Goal: Transaction & Acquisition: Purchase product/service

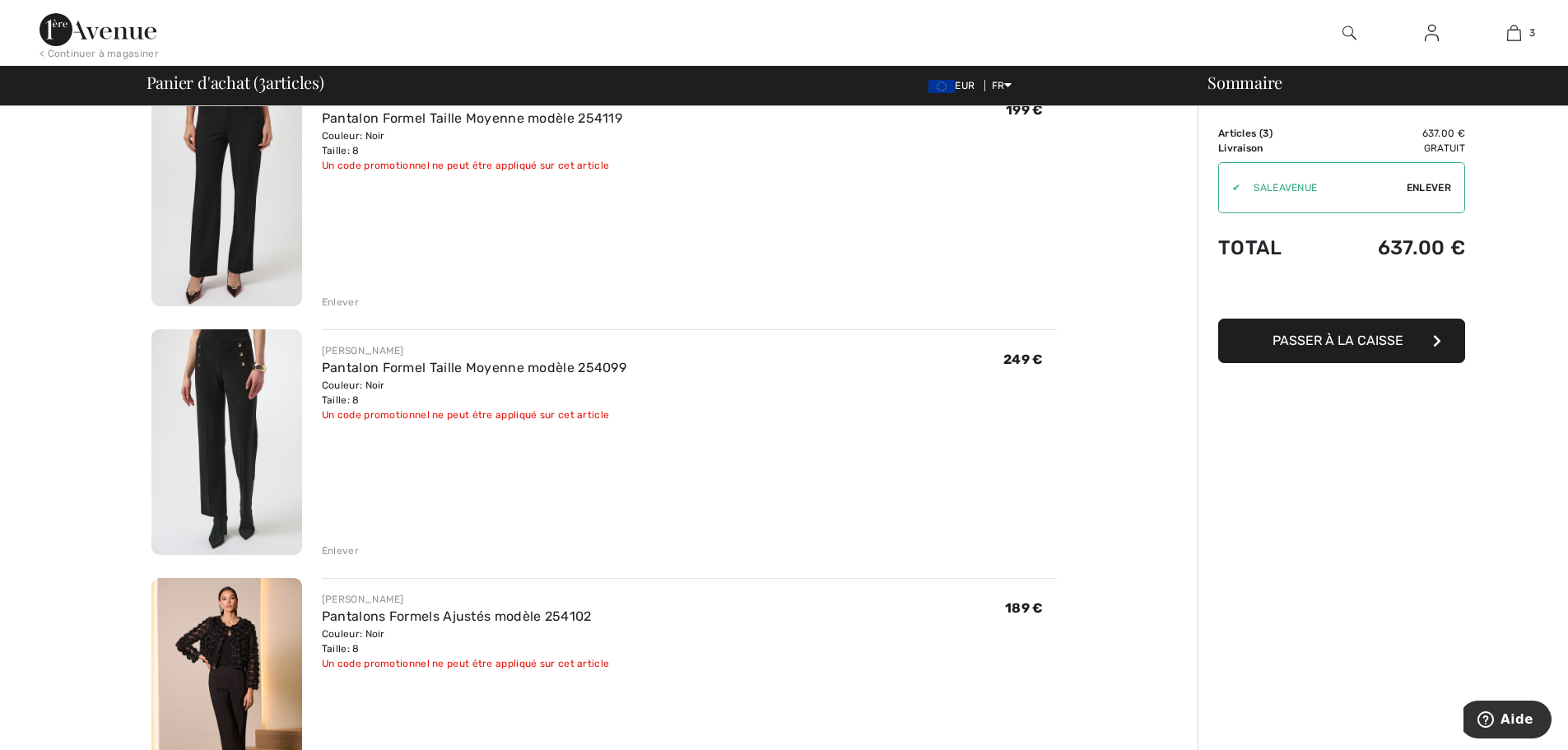
scroll to position [165, 0]
click at [346, 548] on div "Enlever" at bounding box center [340, 548] width 37 height 15
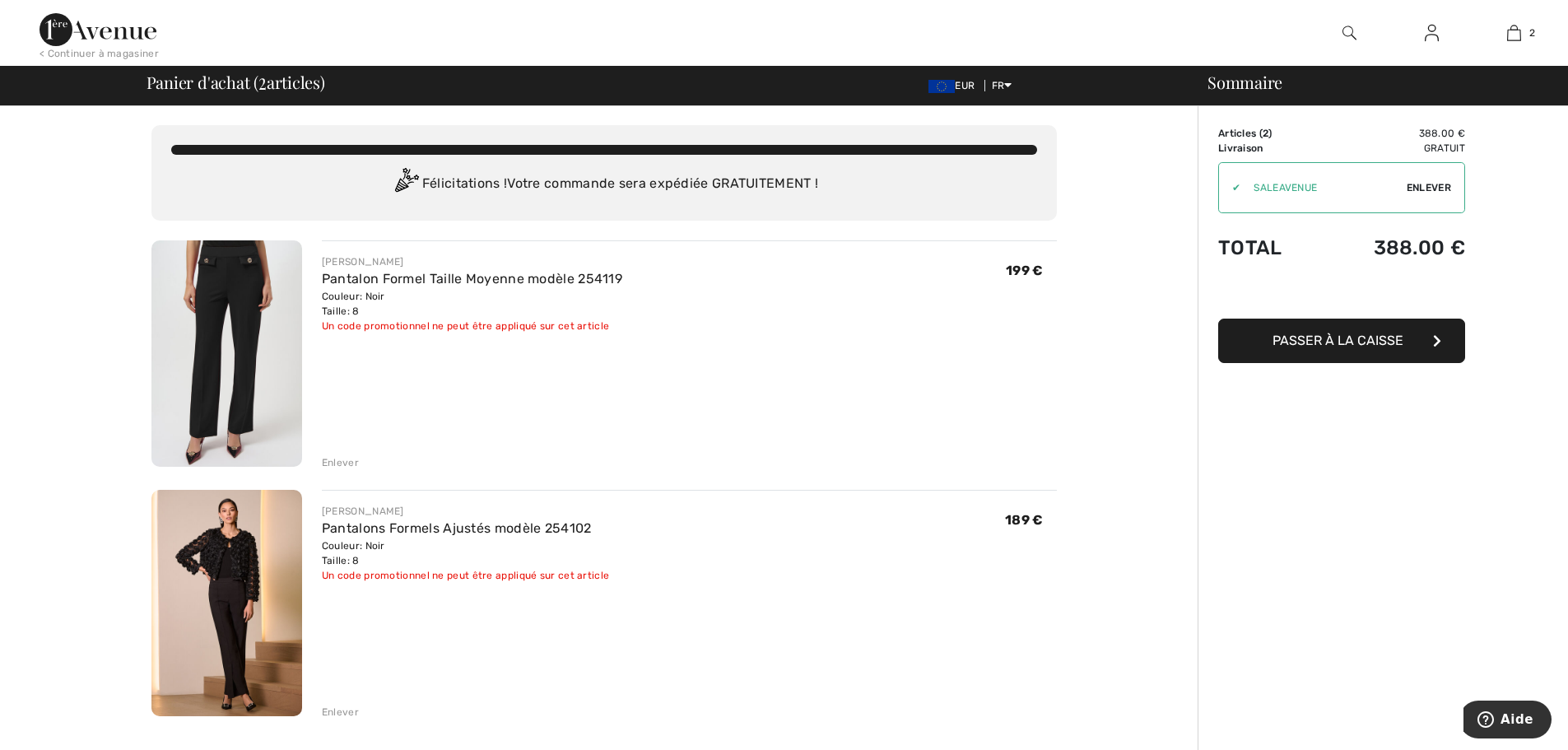
scroll to position [0, 0]
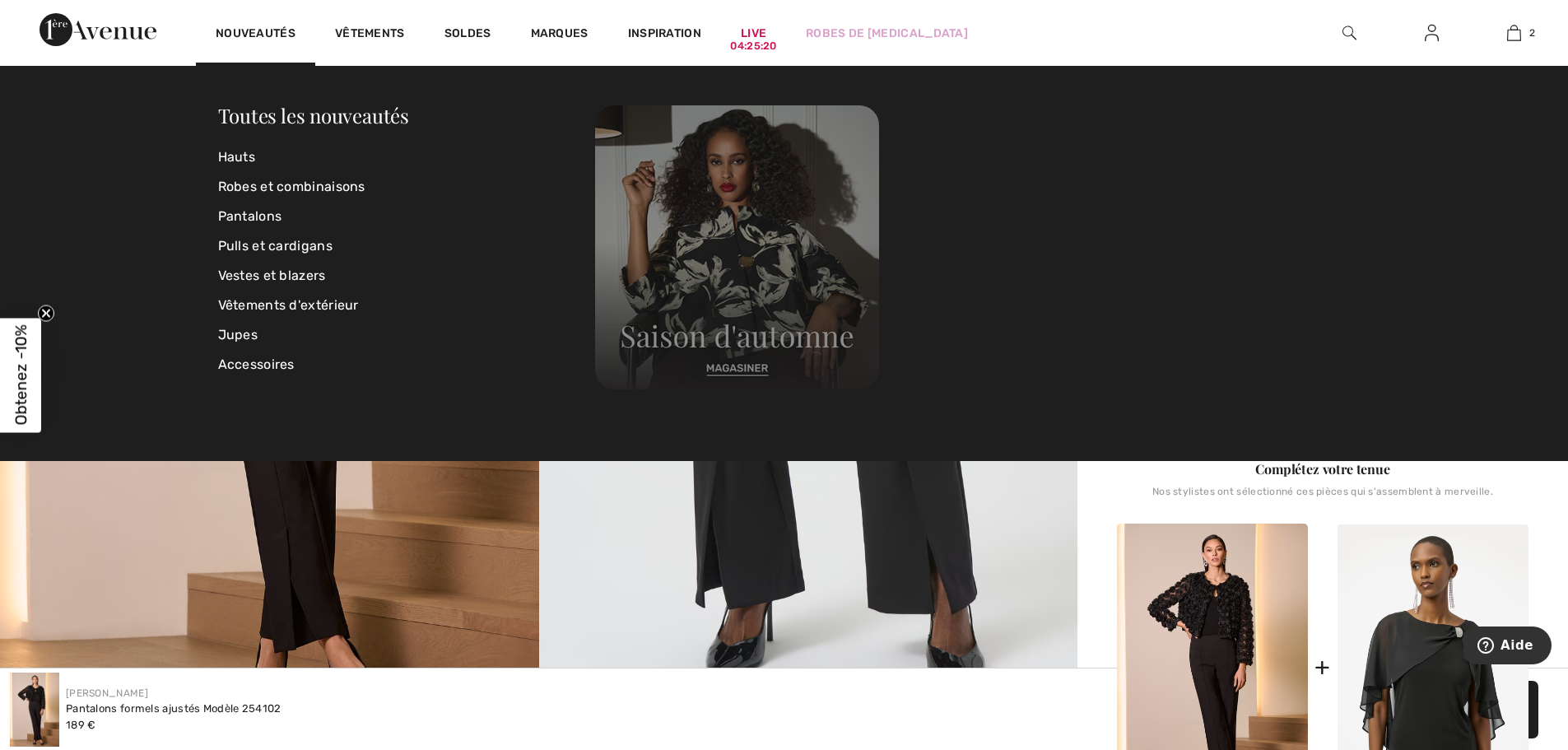
scroll to position [329, 0]
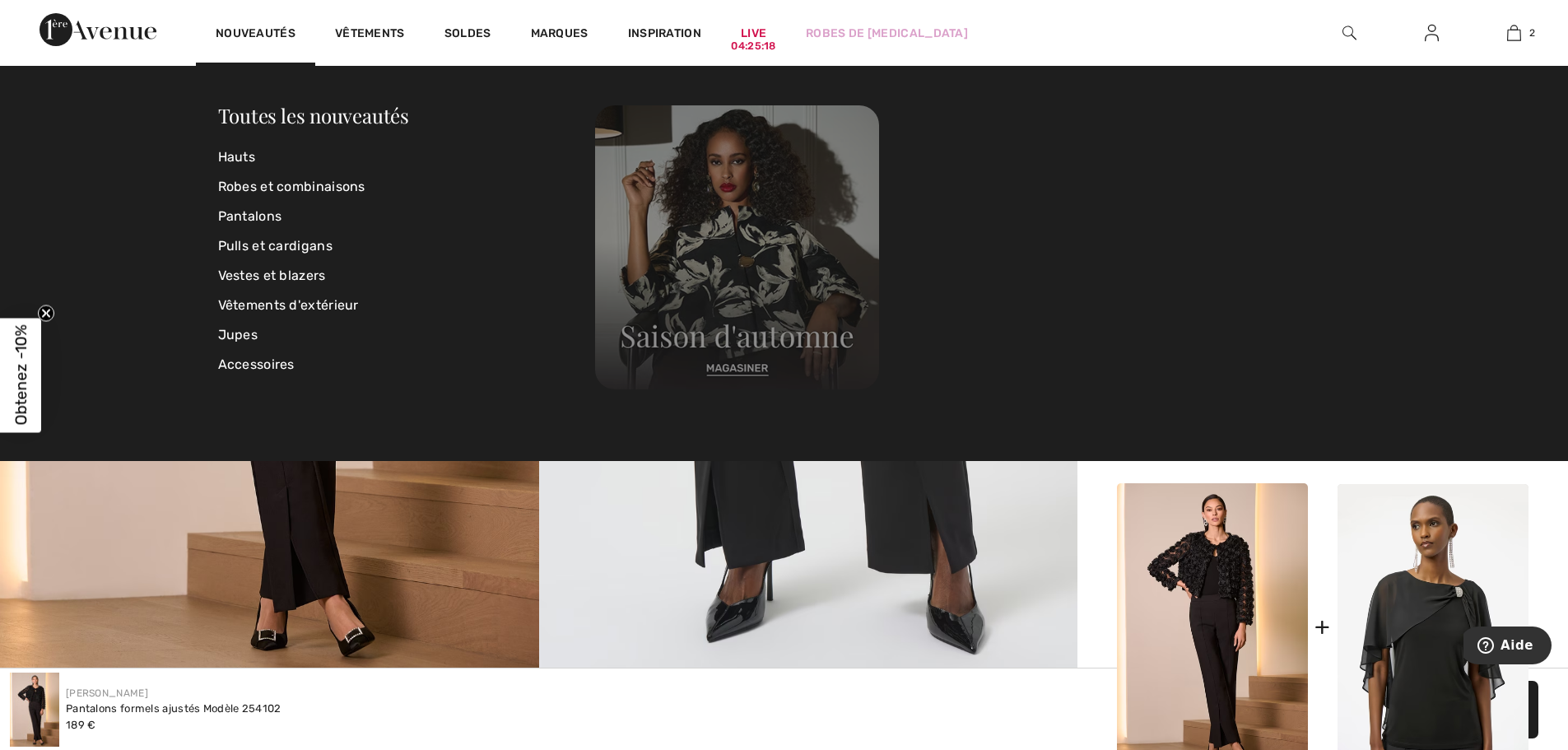
click at [721, 183] on img at bounding box center [737, 247] width 284 height 284
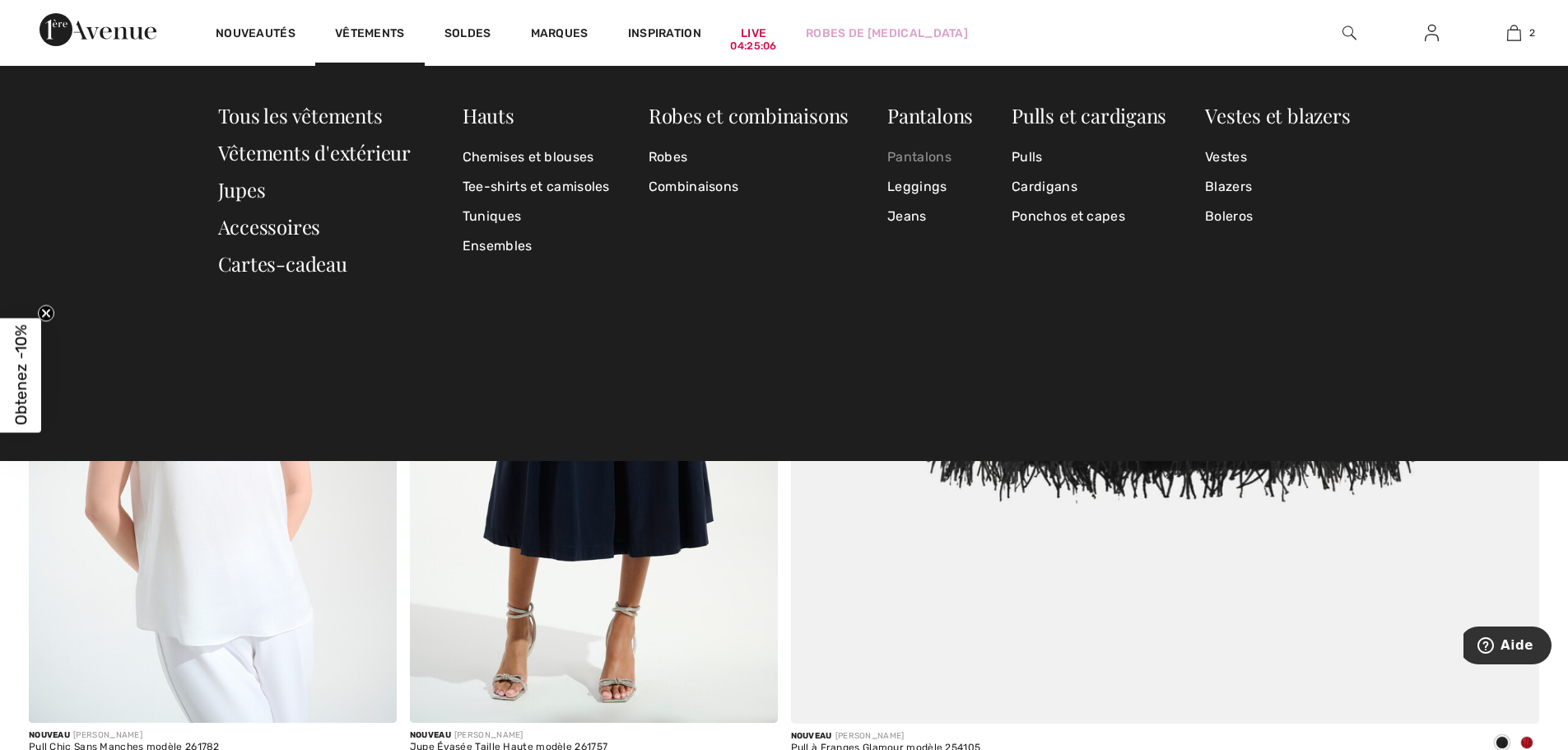
click at [914, 152] on link "Pantalons" at bounding box center [930, 158] width 86 height 30
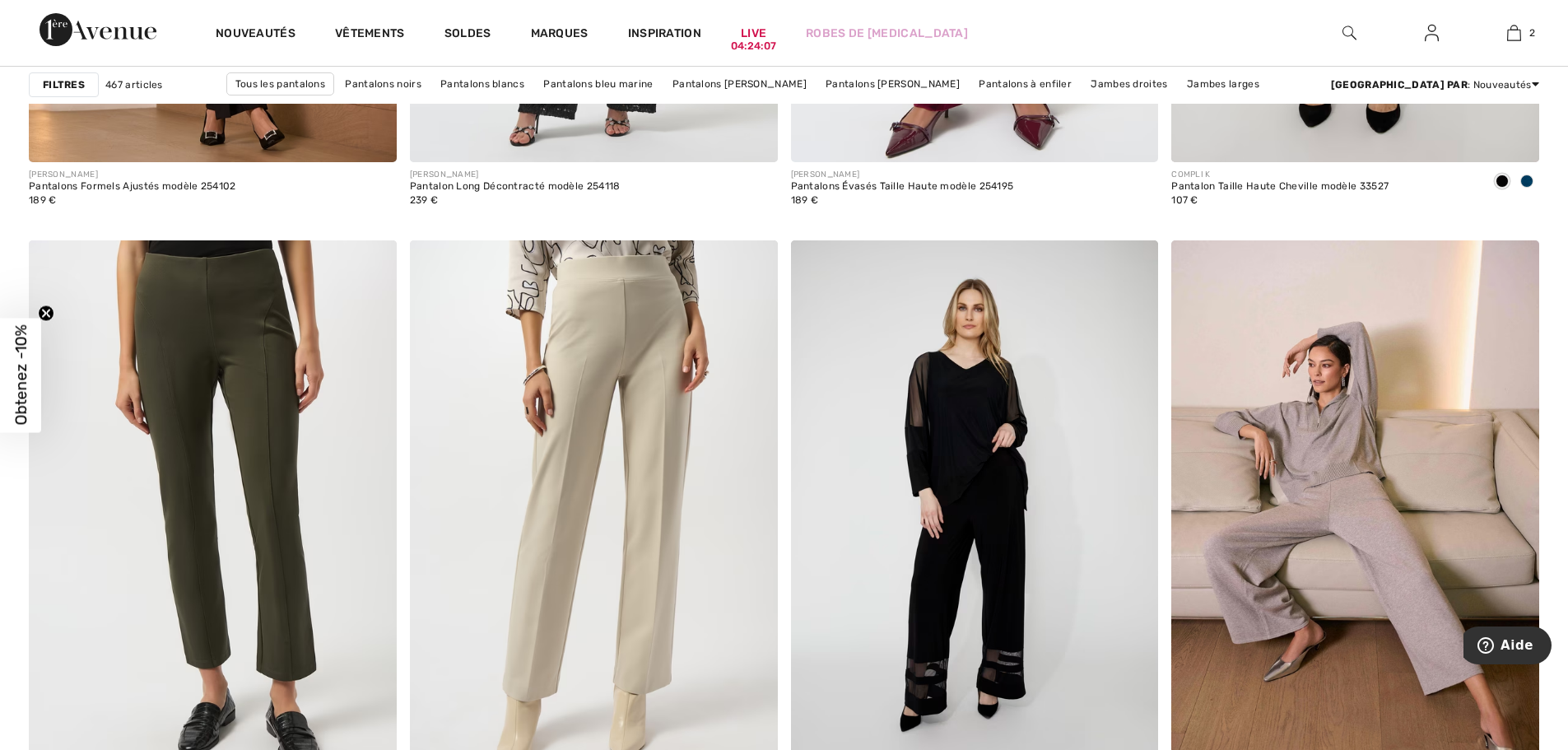
scroll to position [9138, 0]
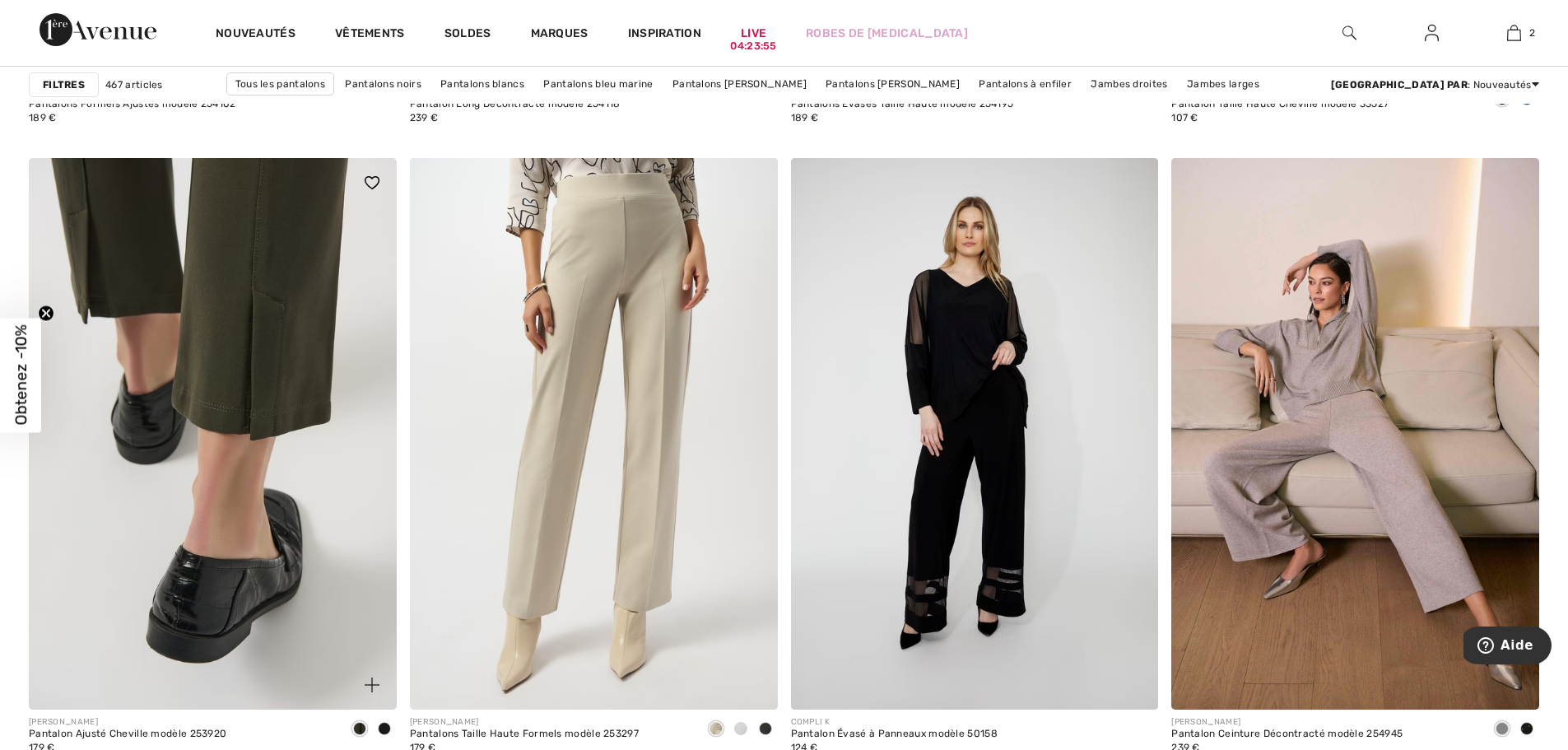
click at [253, 286] on img at bounding box center [213, 434] width 368 height 552
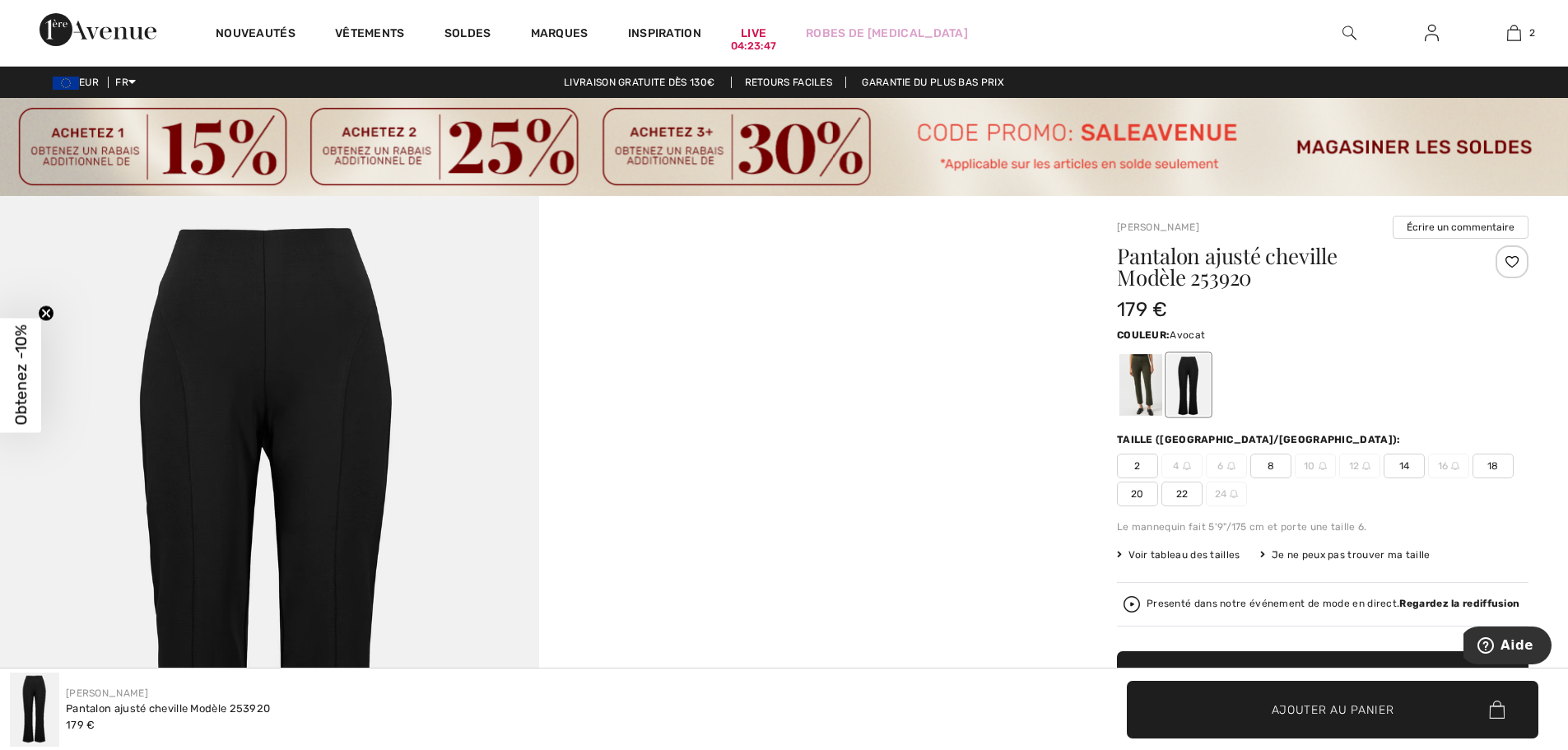
click at [1141, 384] on div at bounding box center [1141, 385] width 42 height 62
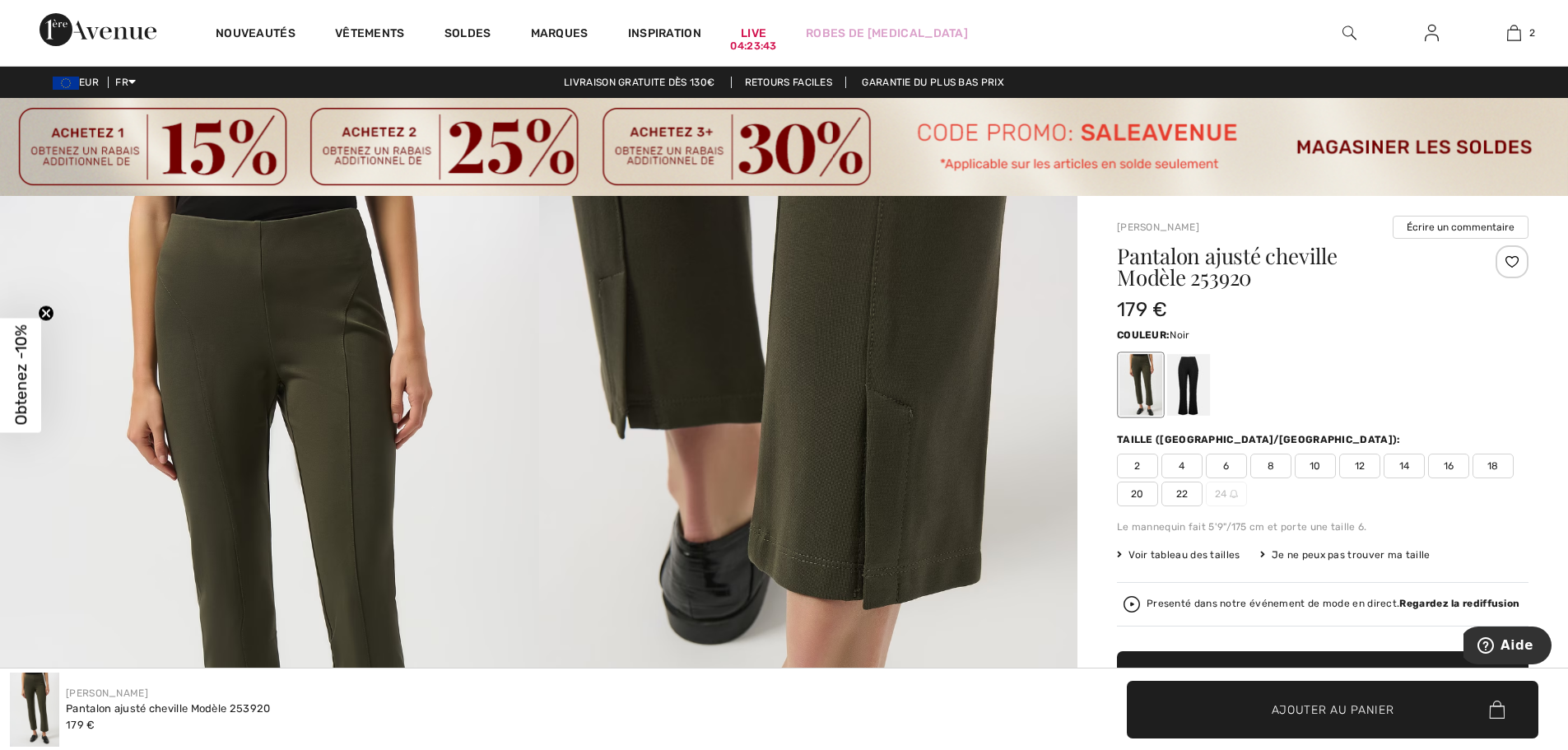
click at [1194, 386] on div at bounding box center [1188, 385] width 42 height 62
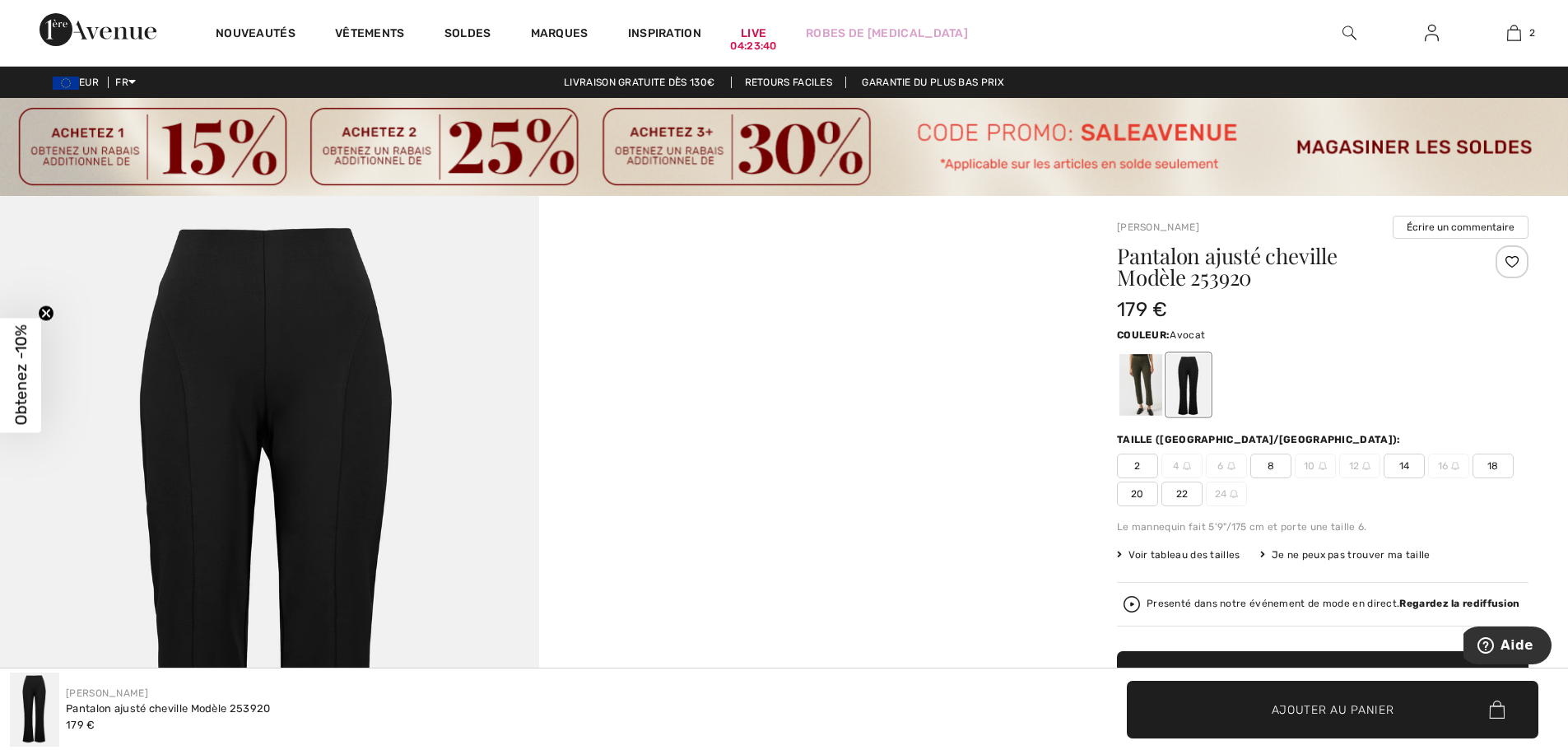
click at [1140, 387] on div at bounding box center [1141, 385] width 42 height 62
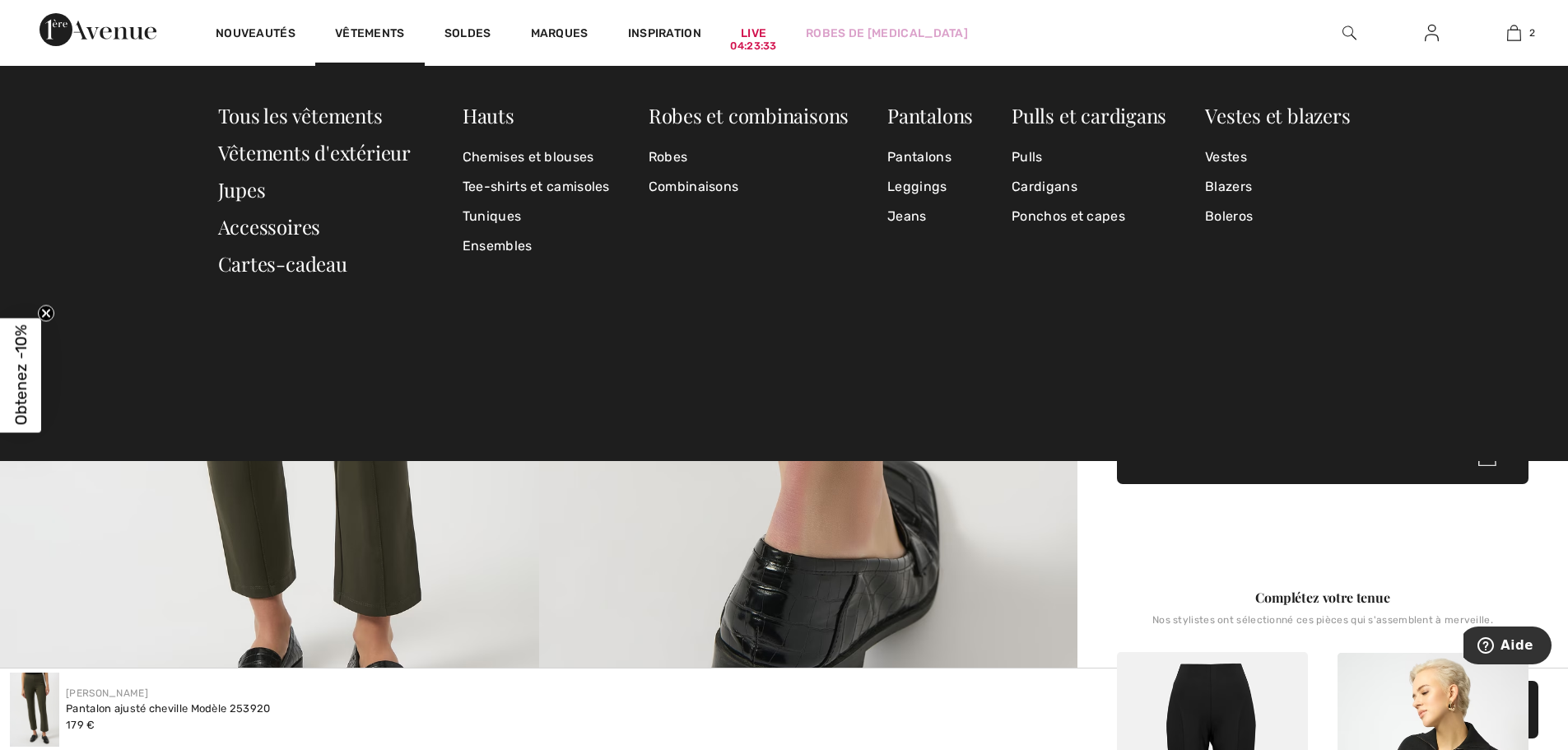
scroll to position [324, 0]
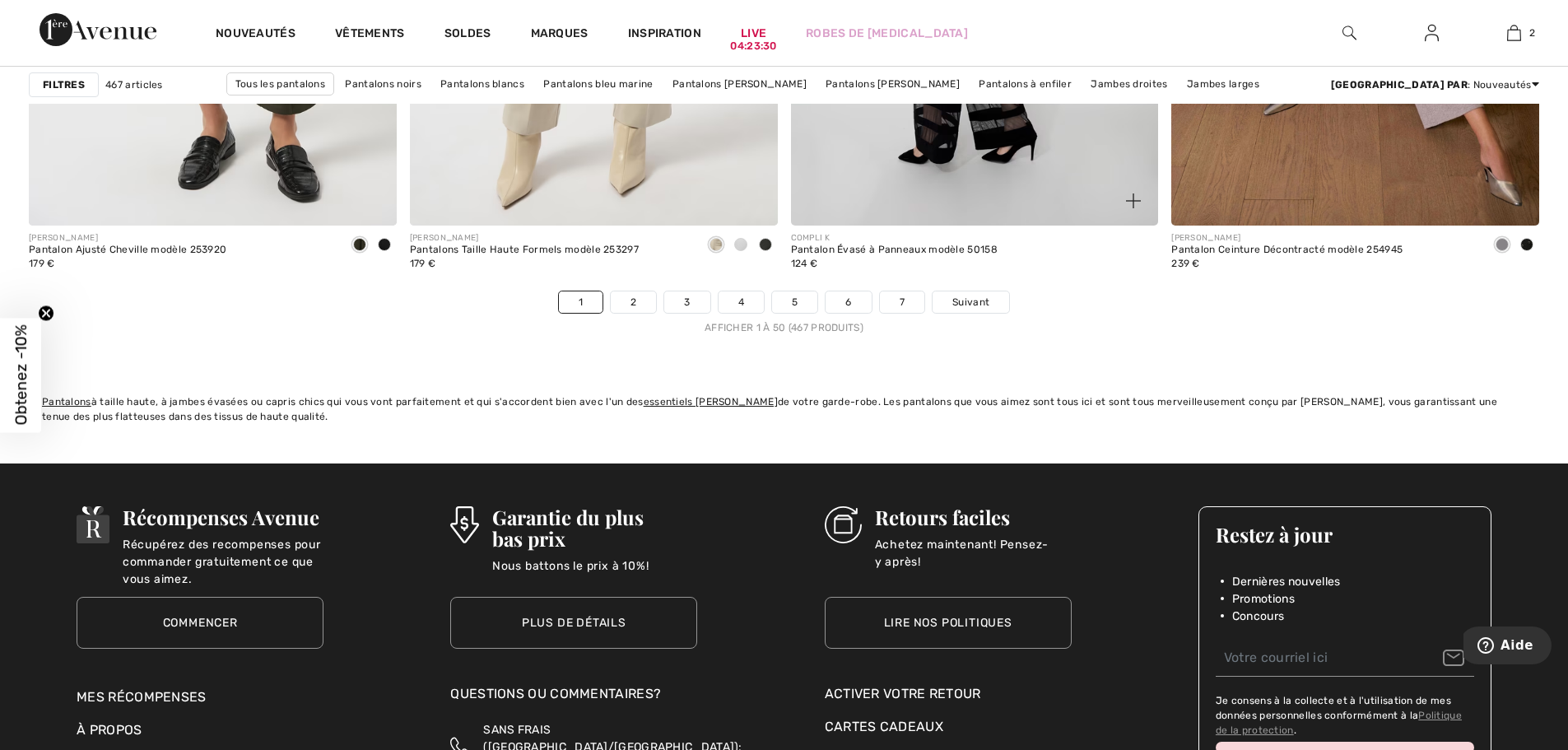
scroll to position [9632, 0]
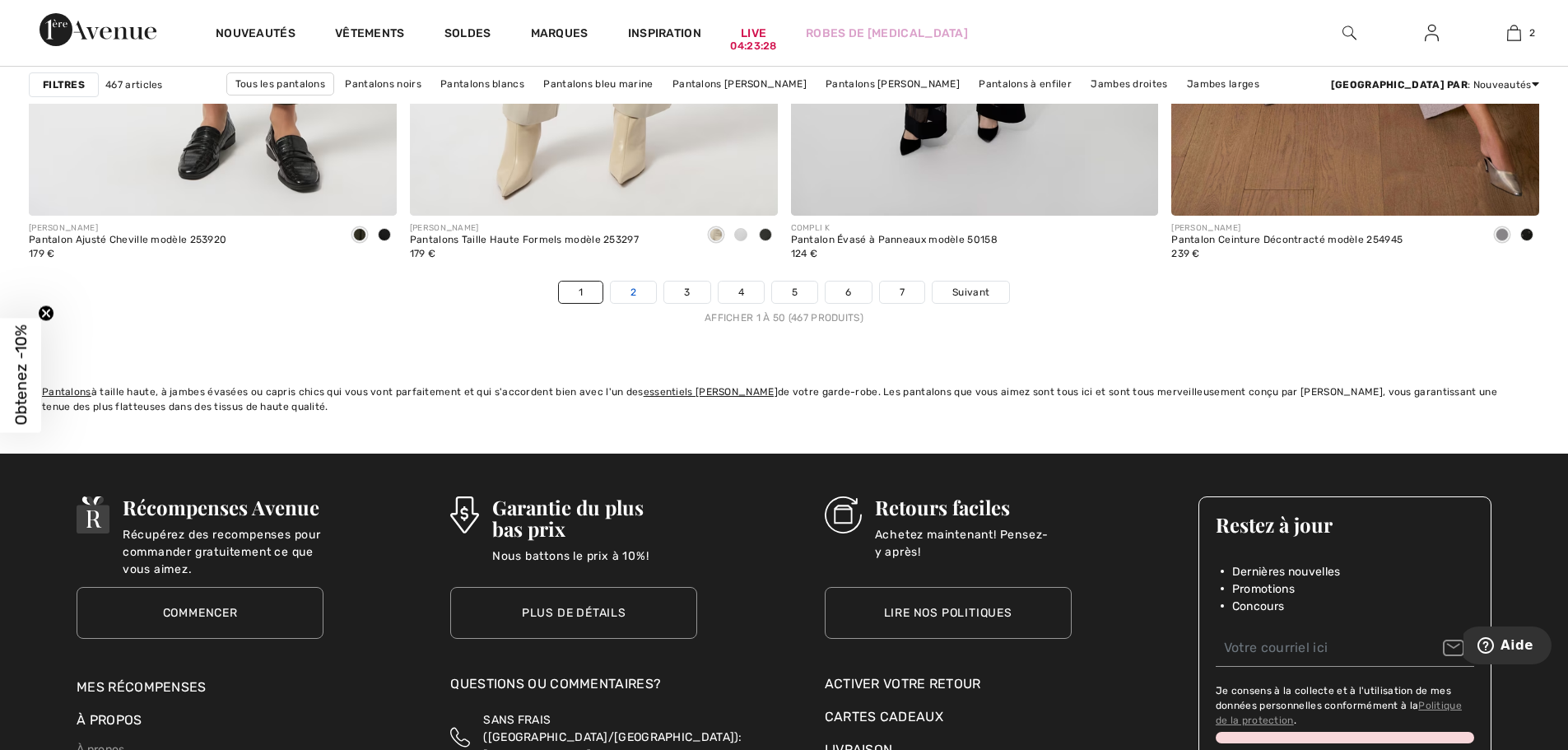
click at [638, 292] on link "2" at bounding box center [633, 292] width 45 height 22
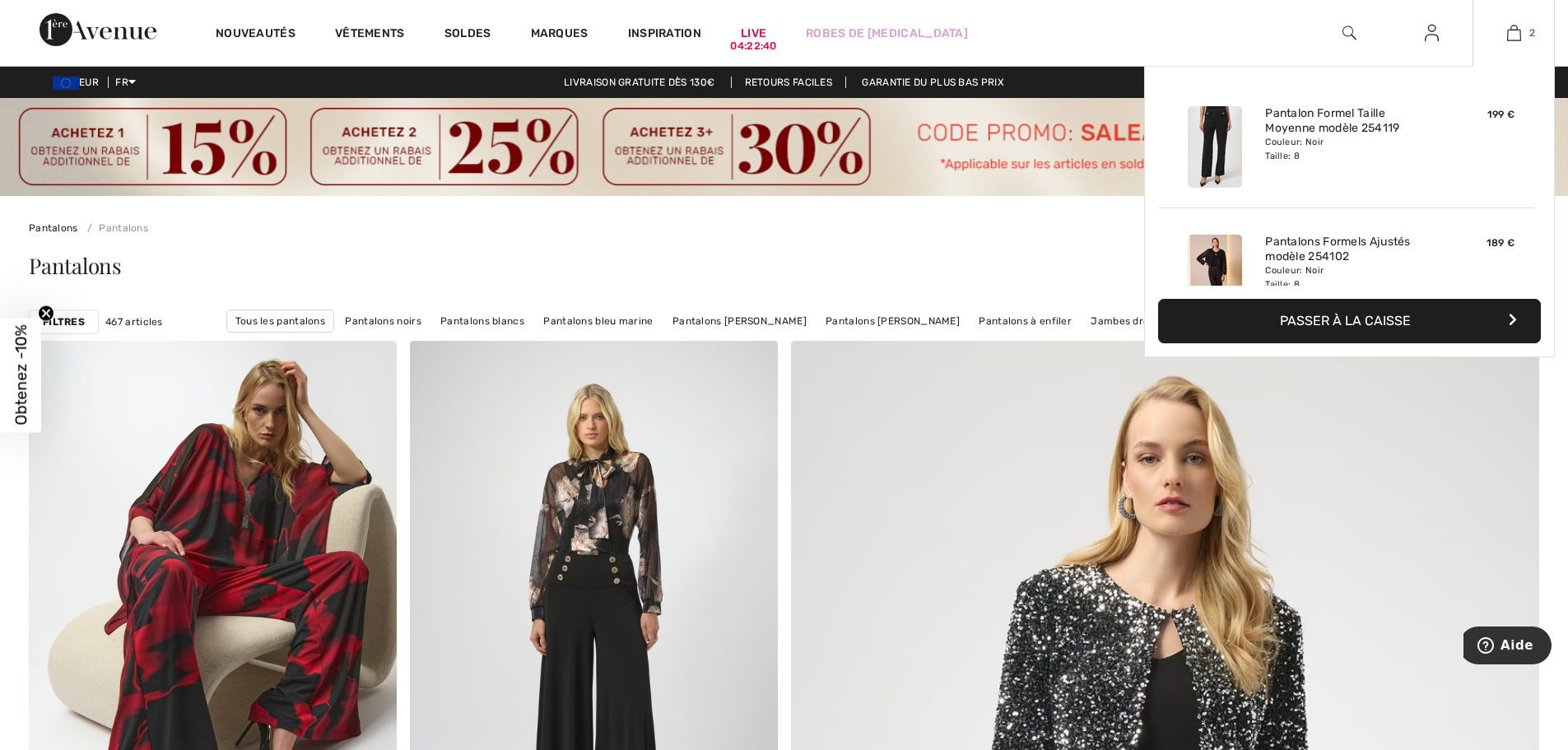
click at [1511, 33] on img at bounding box center [1514, 33] width 14 height 20
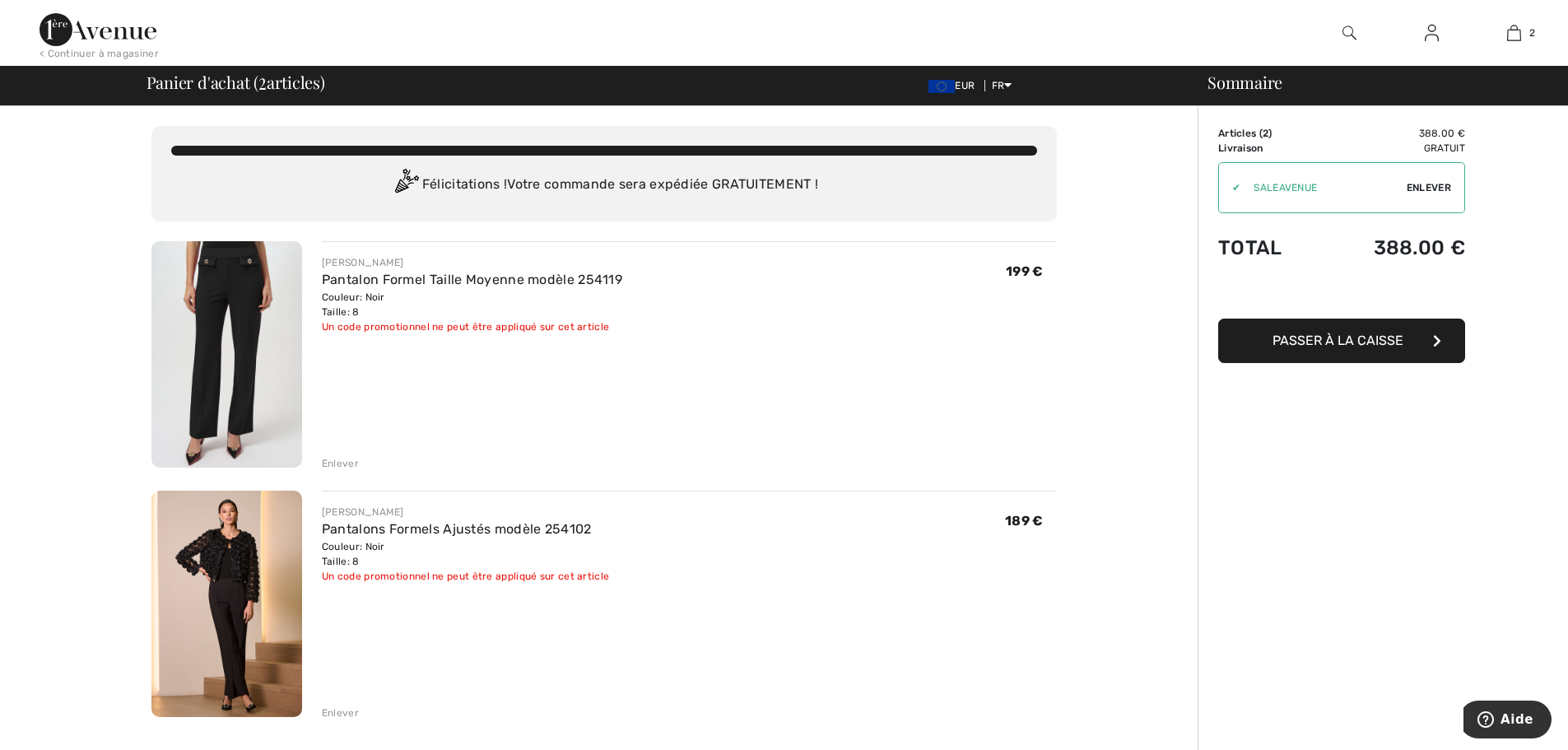
click at [248, 296] on img at bounding box center [227, 354] width 151 height 227
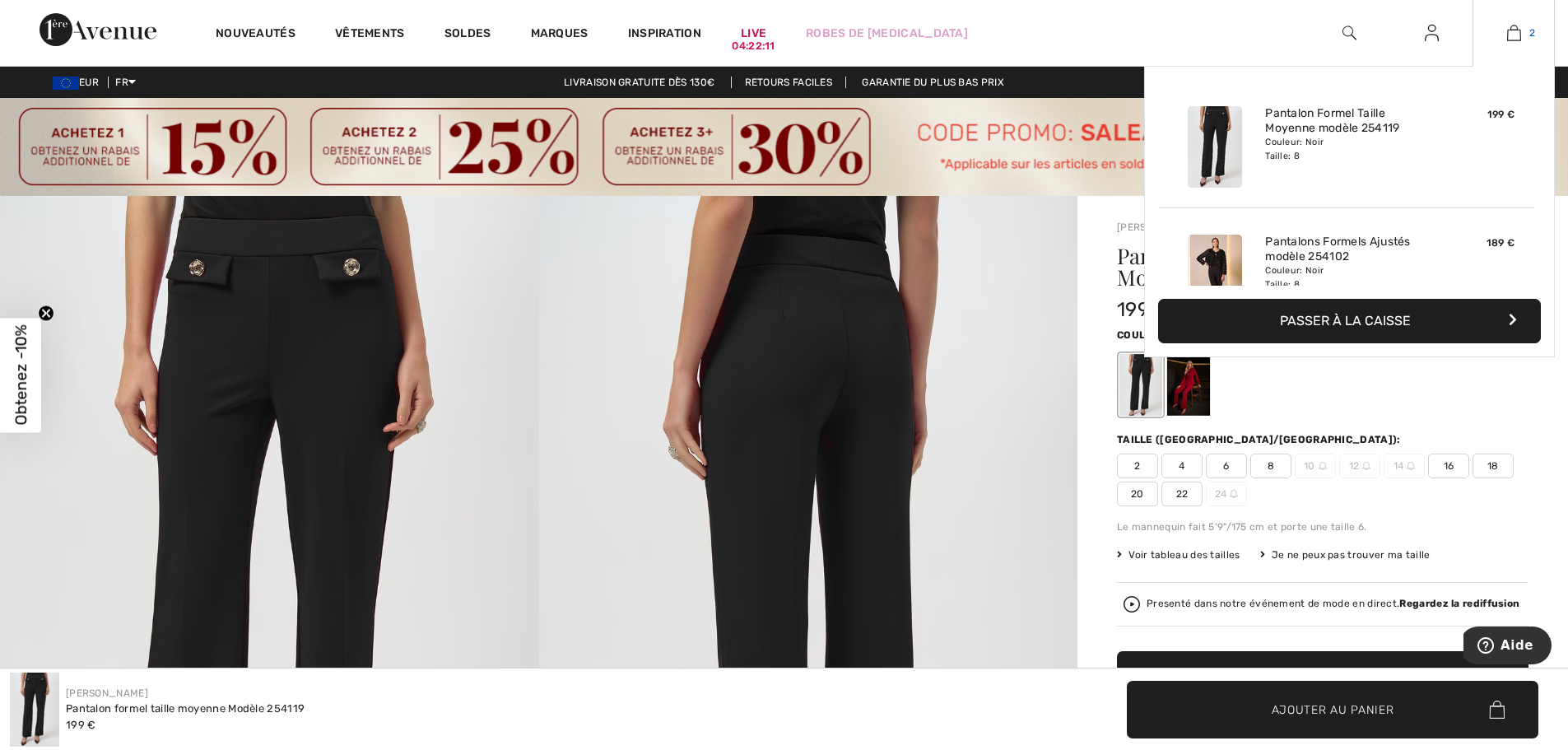
click at [1512, 32] on img at bounding box center [1514, 33] width 14 height 20
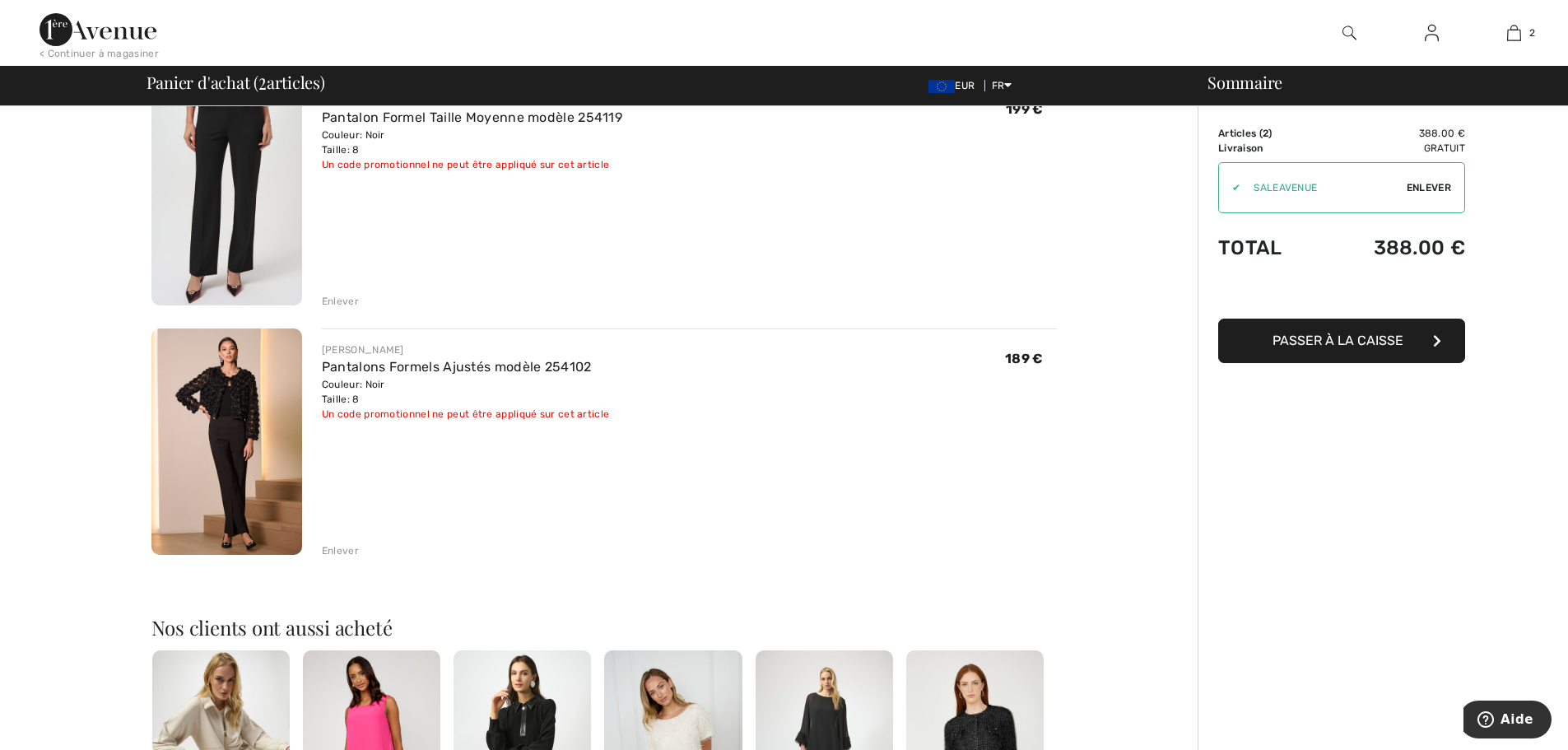
scroll to position [165, 0]
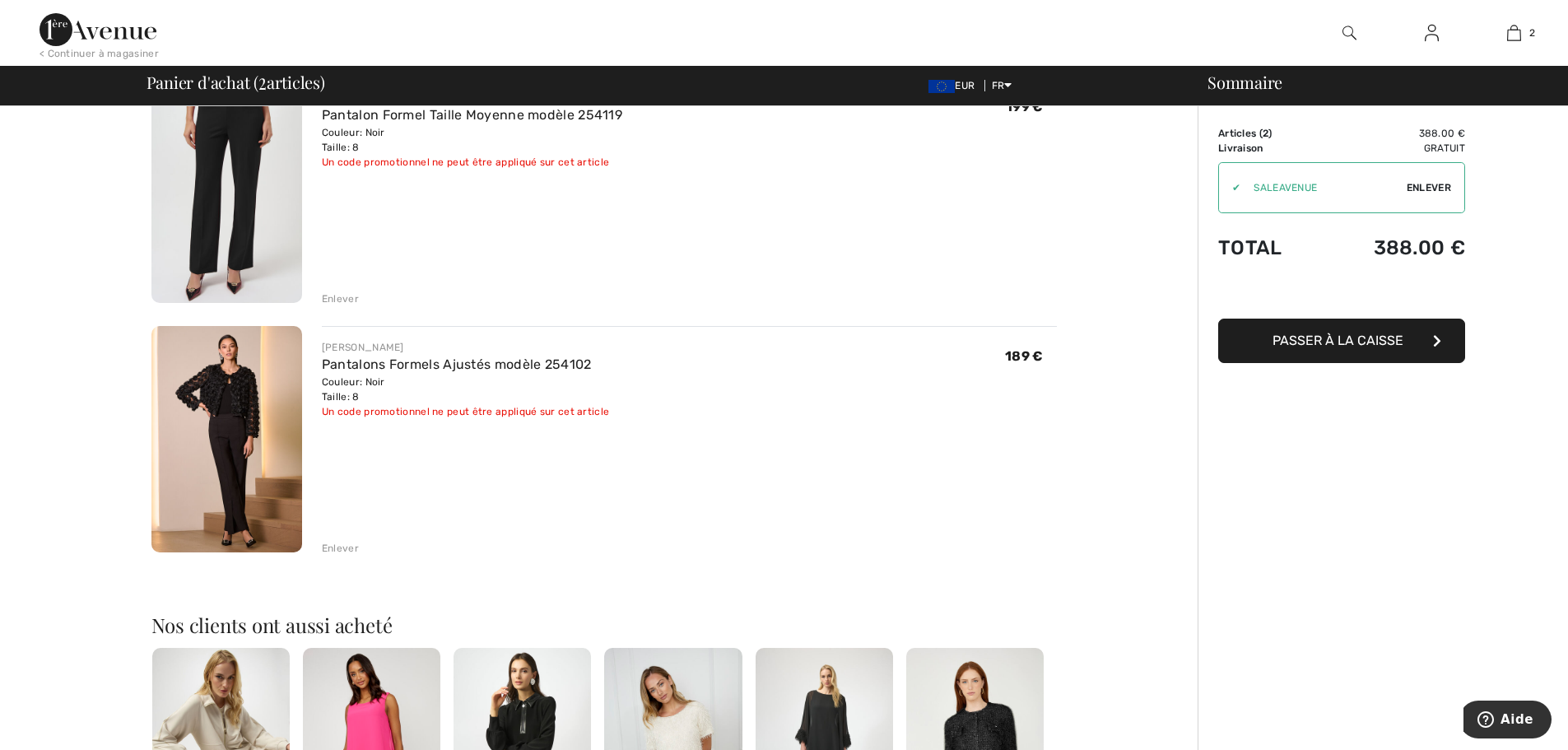
click at [241, 385] on img at bounding box center [227, 439] width 151 height 227
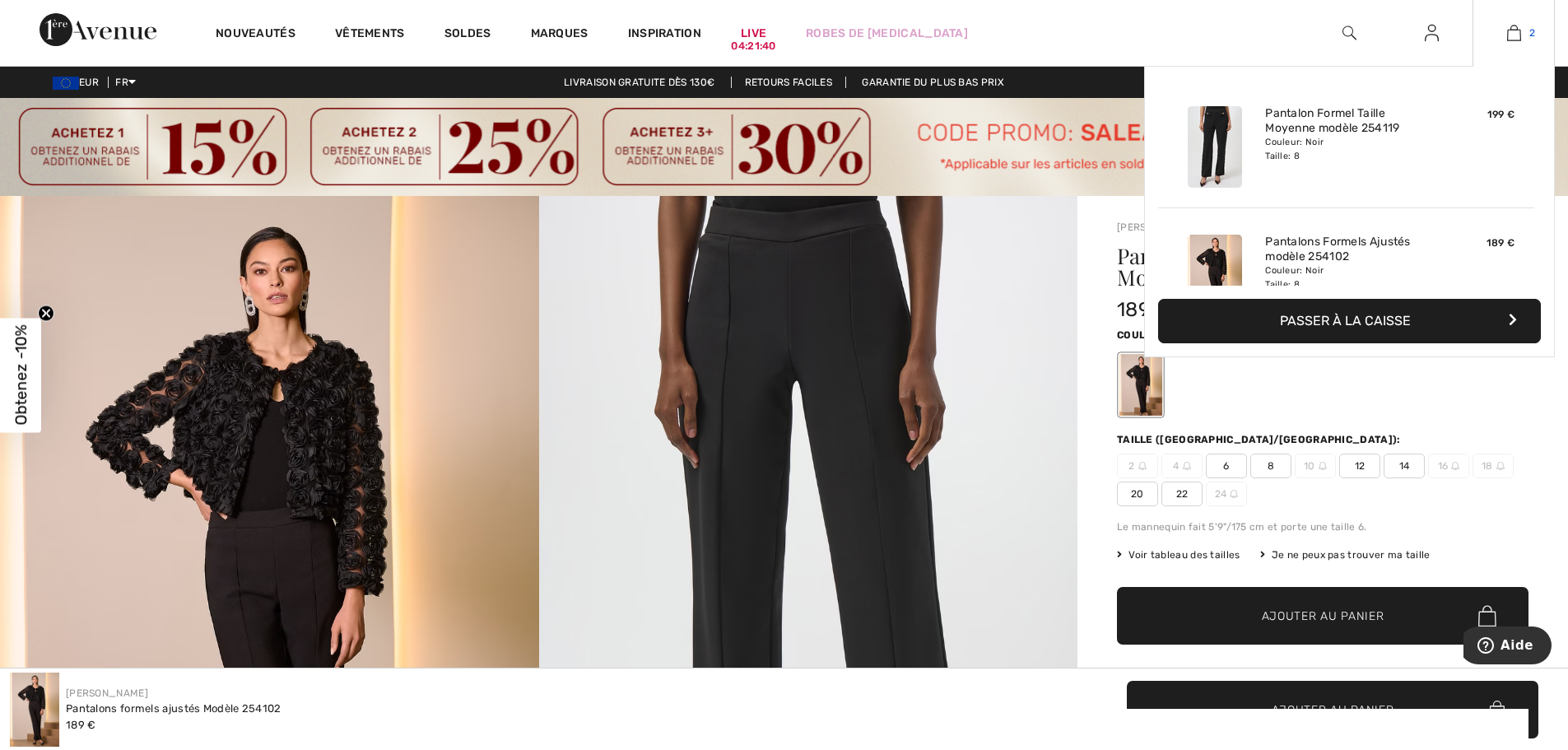
click at [1514, 30] on img at bounding box center [1514, 33] width 14 height 20
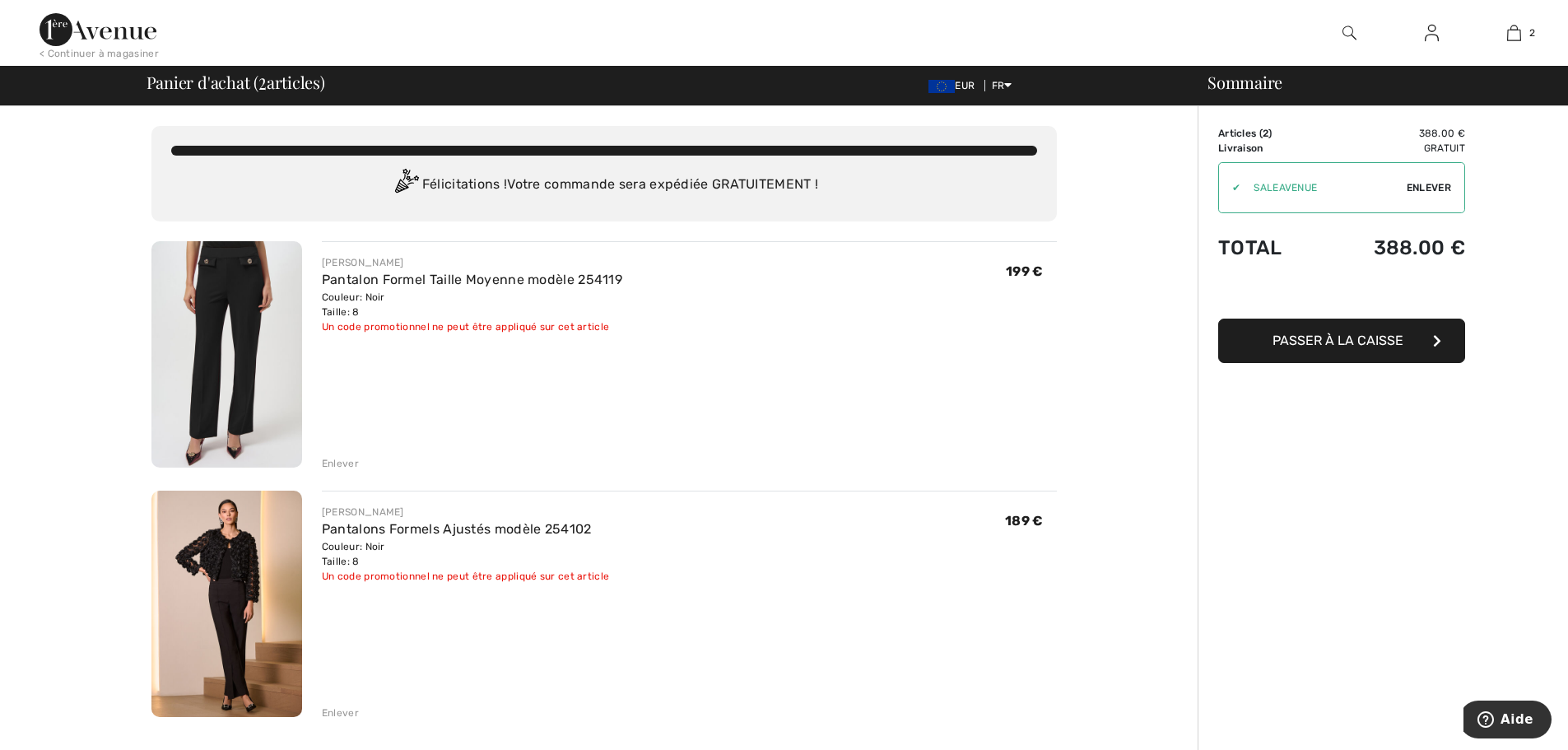
click at [1341, 338] on span "Passer à la caisse" at bounding box center [1337, 340] width 131 height 16
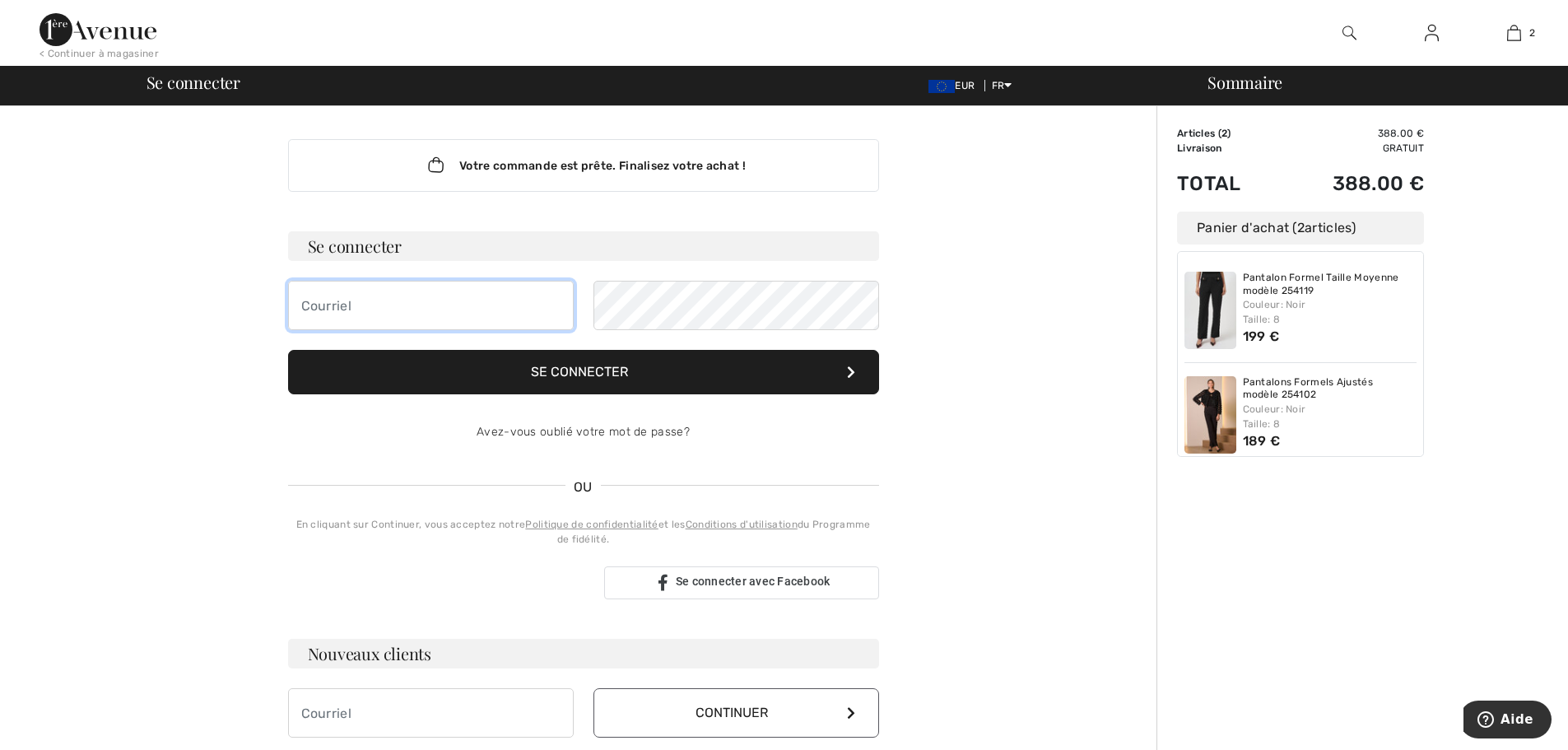
click at [389, 308] on input "email" at bounding box center [431, 305] width 286 height 49
type input "[EMAIL_ADDRESS][DOMAIN_NAME]"
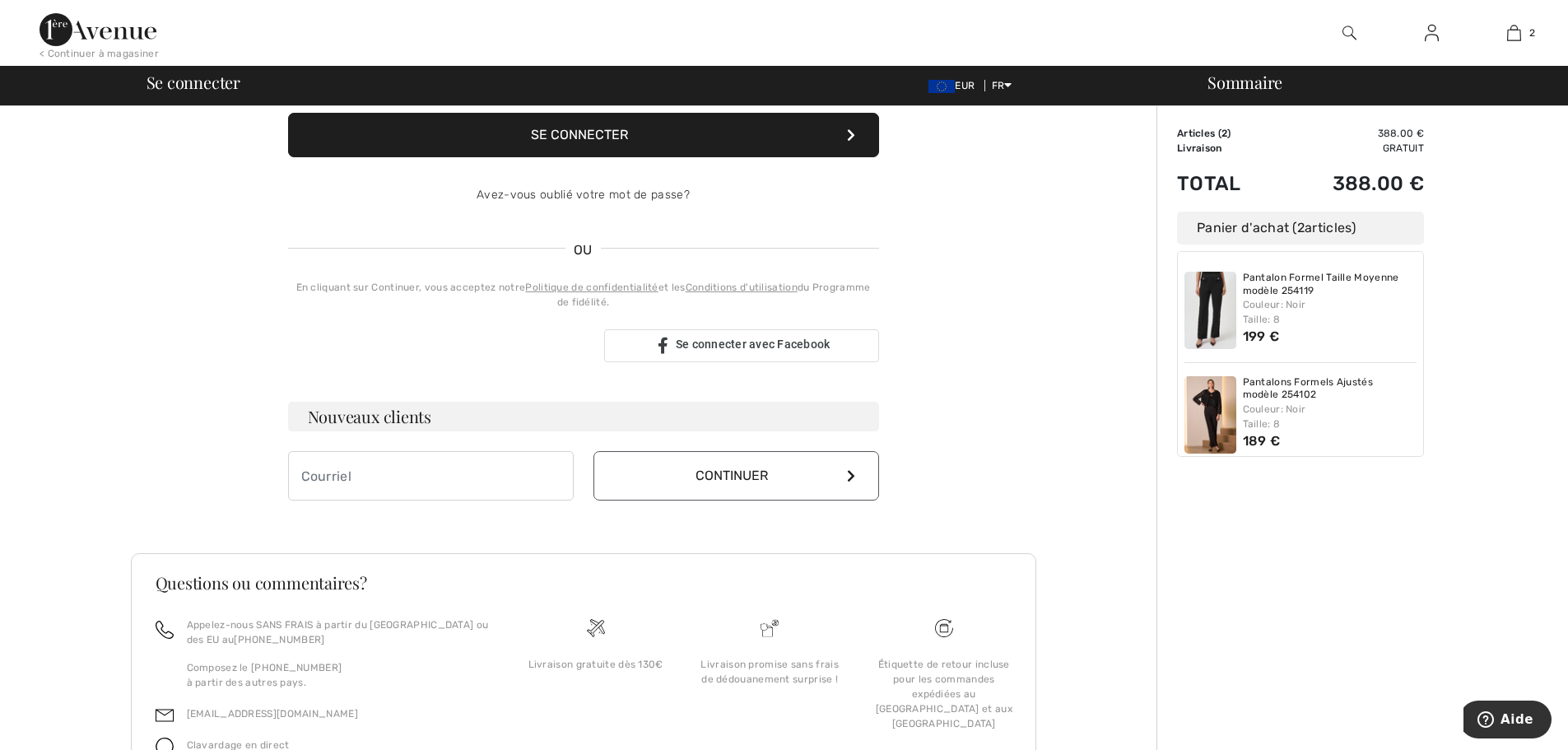
scroll to position [247, 0]
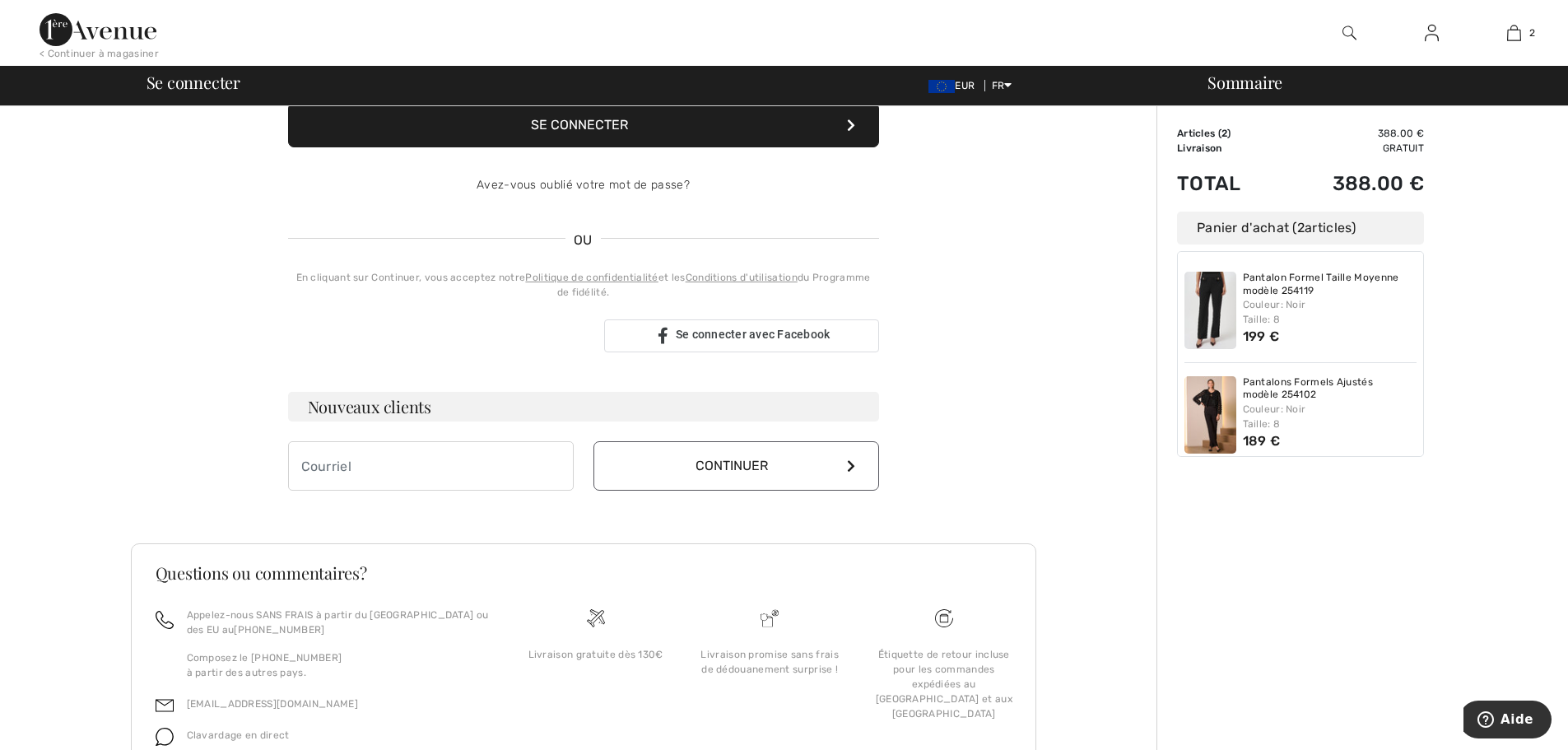
click at [382, 413] on h3 "Nouveaux clients" at bounding box center [583, 407] width 591 height 30
click at [390, 468] on input "email" at bounding box center [431, 466] width 286 height 49
type input "[EMAIL_ADDRESS][DOMAIN_NAME]"
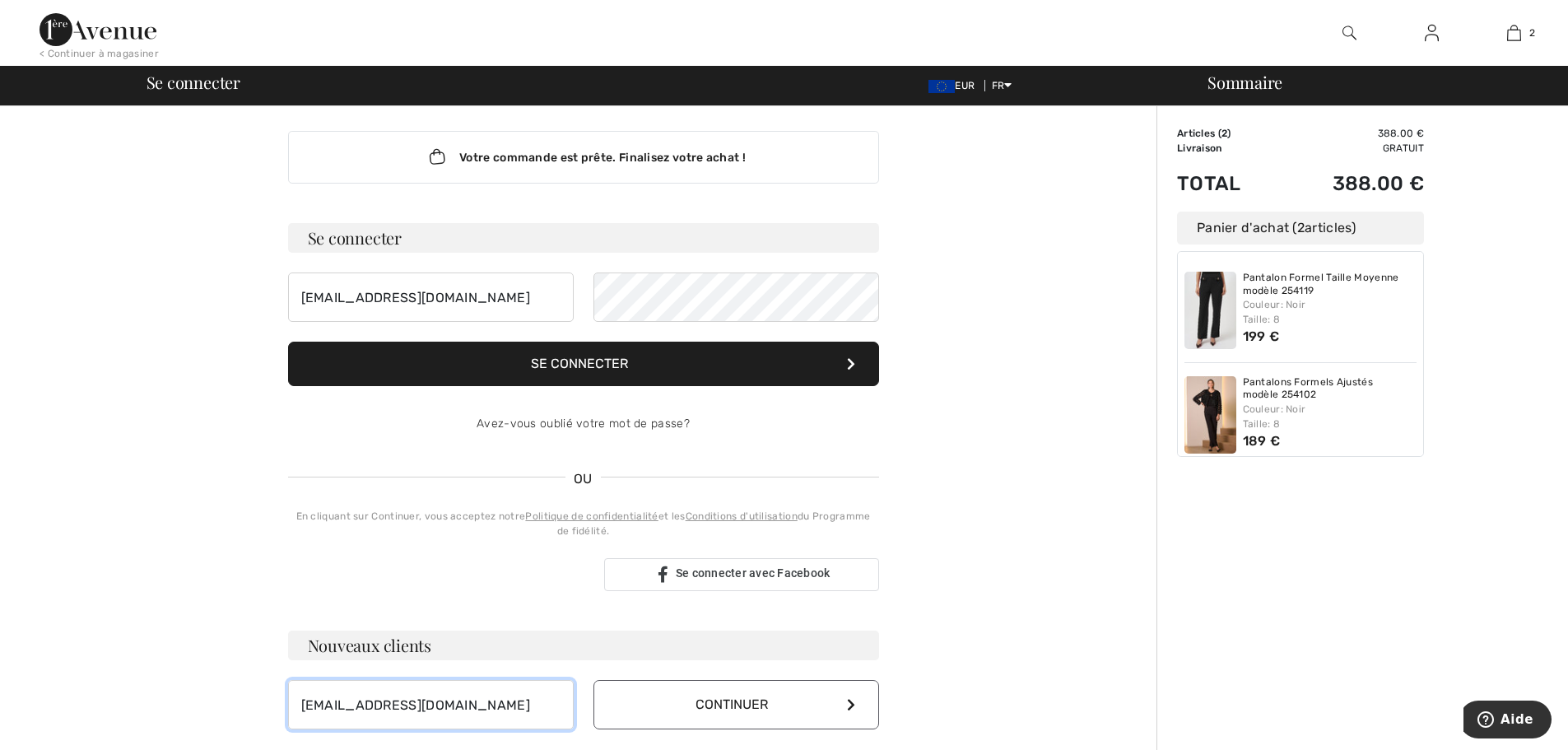
scroll to position [0, 0]
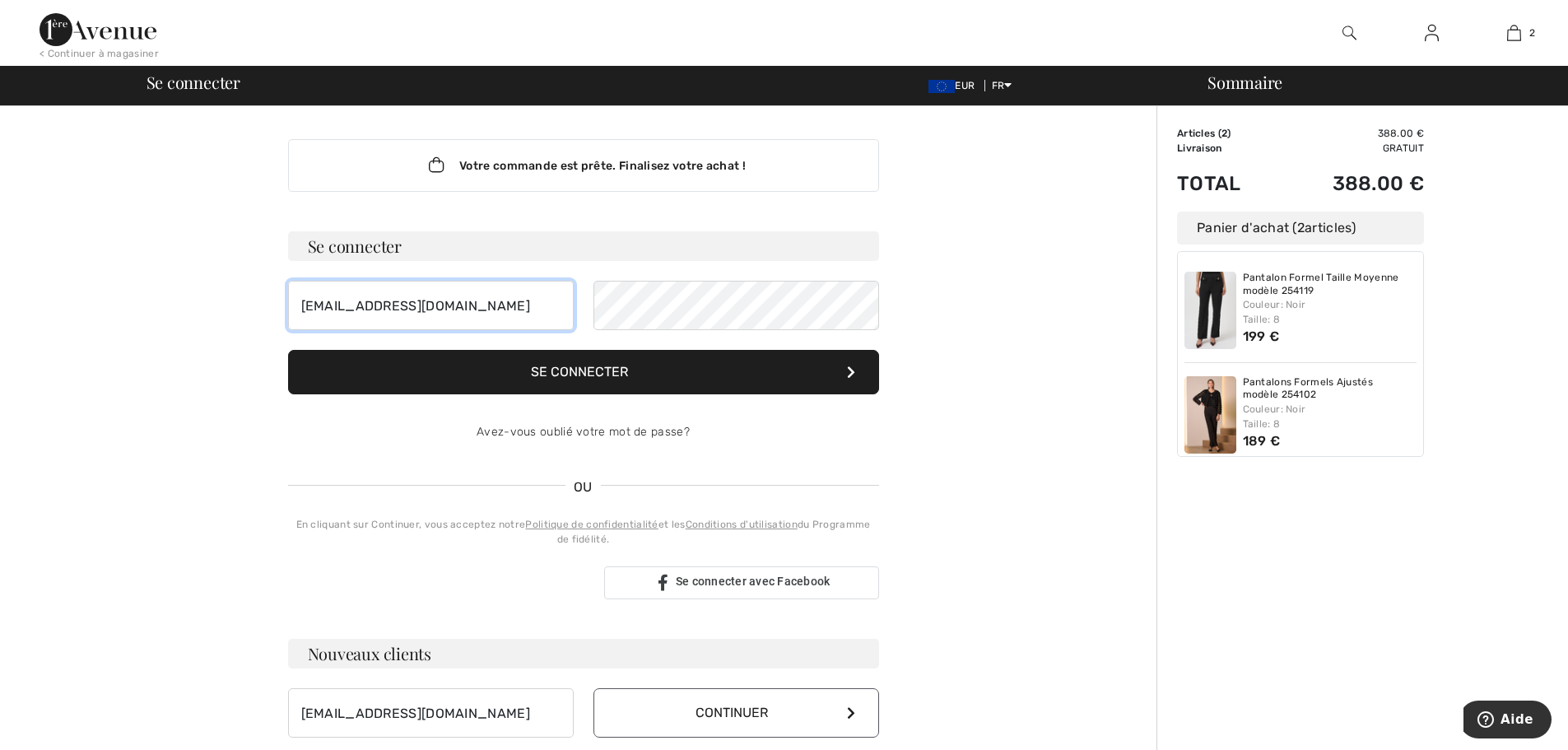
click at [511, 310] on input "[EMAIL_ADDRESS][DOMAIN_NAME]" at bounding box center [431, 305] width 286 height 49
type input "l"
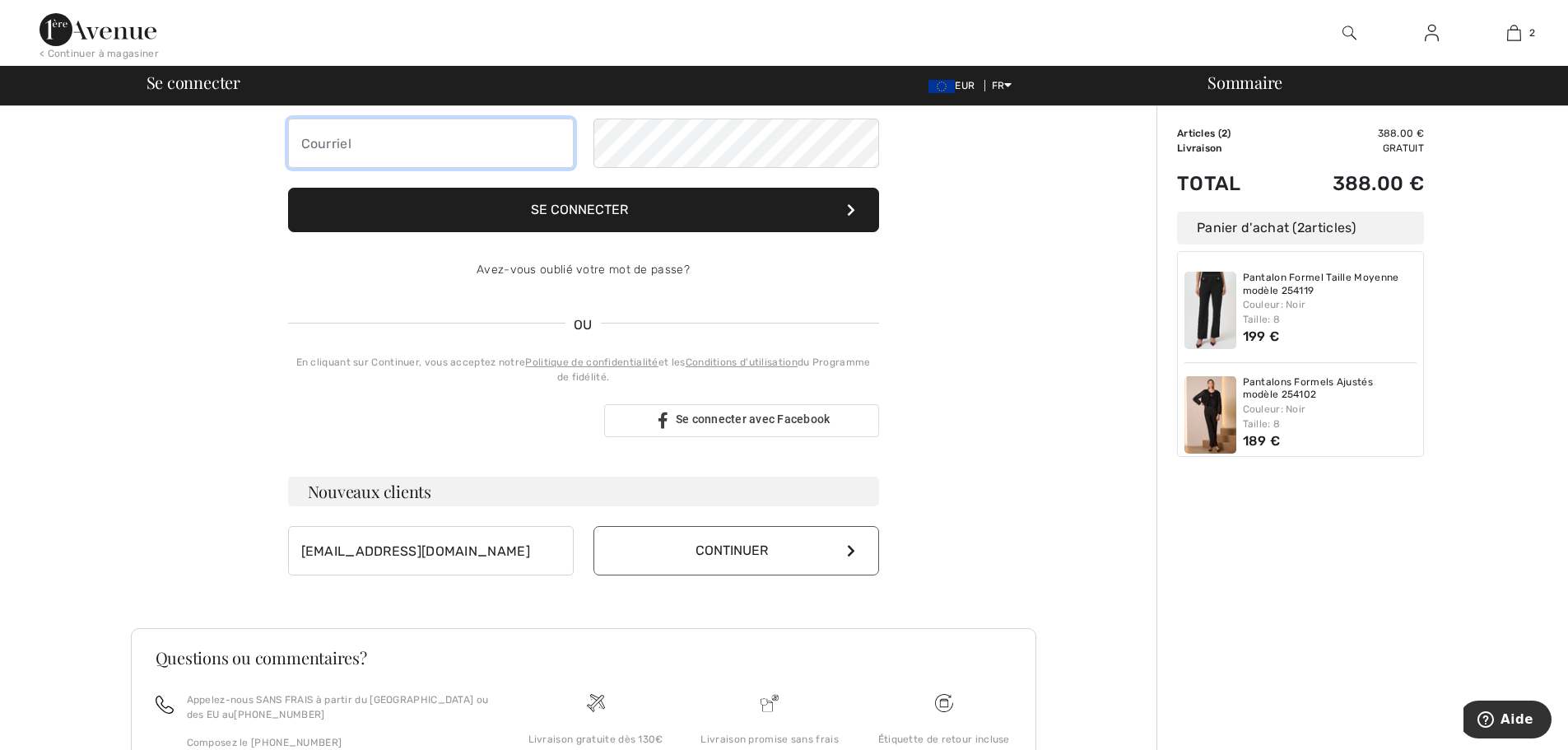
scroll to position [328, 0]
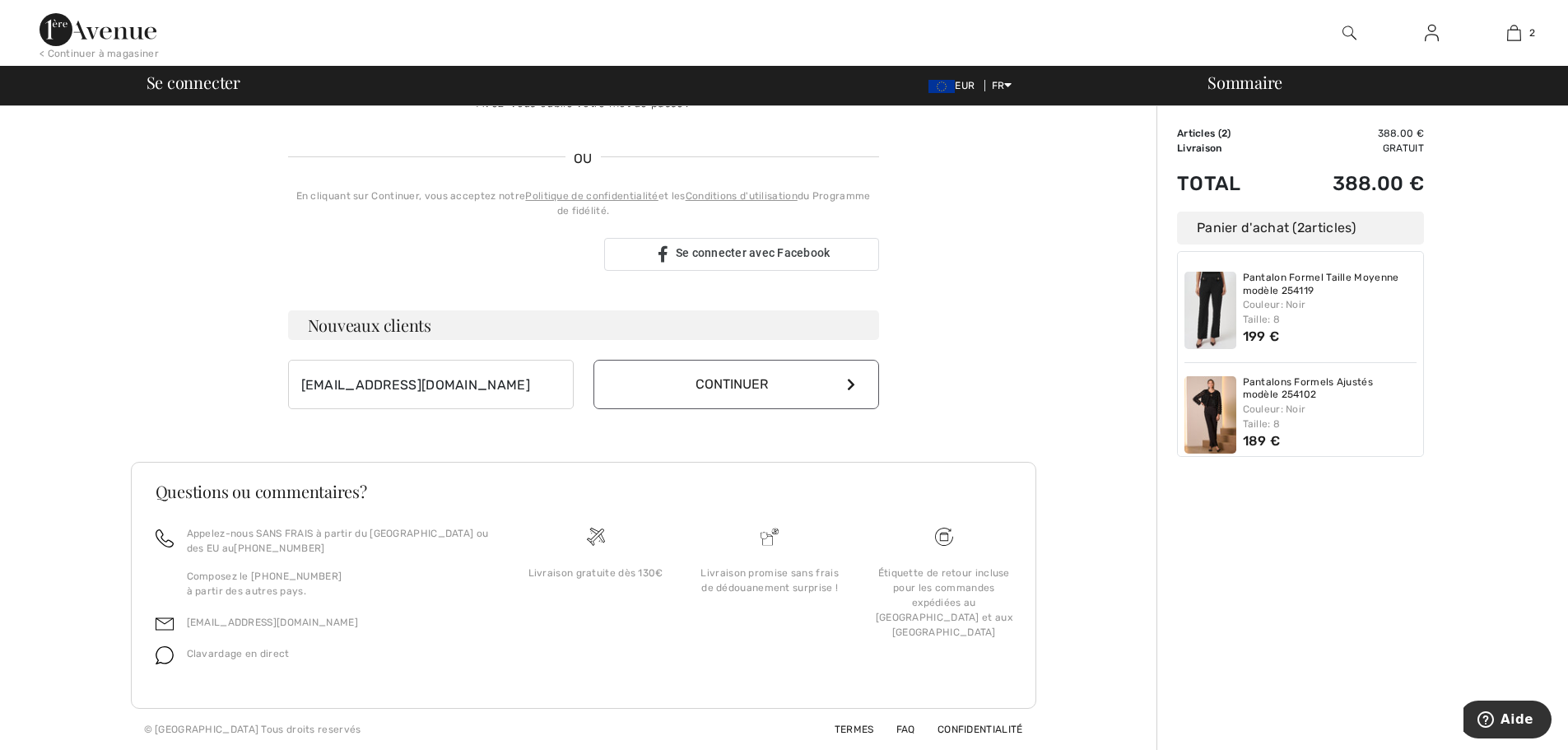
click at [853, 384] on icon at bounding box center [851, 384] width 8 height 13
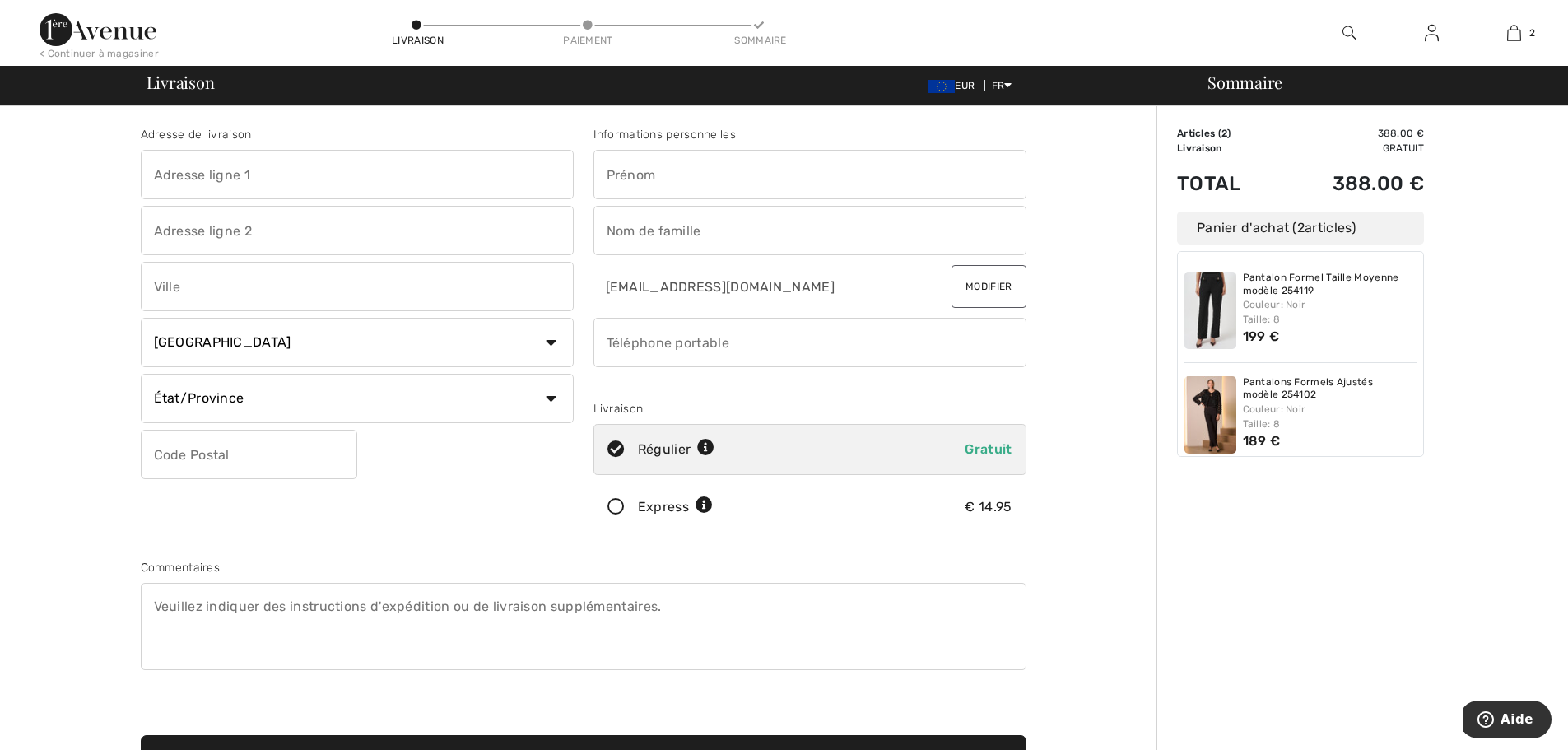
click at [159, 169] on input "text" at bounding box center [357, 174] width 433 height 49
type input "2 avenue Baldaccini - La Croix du Sud"
type input "MARSEILLE"
select select "FR"
type input "13009"
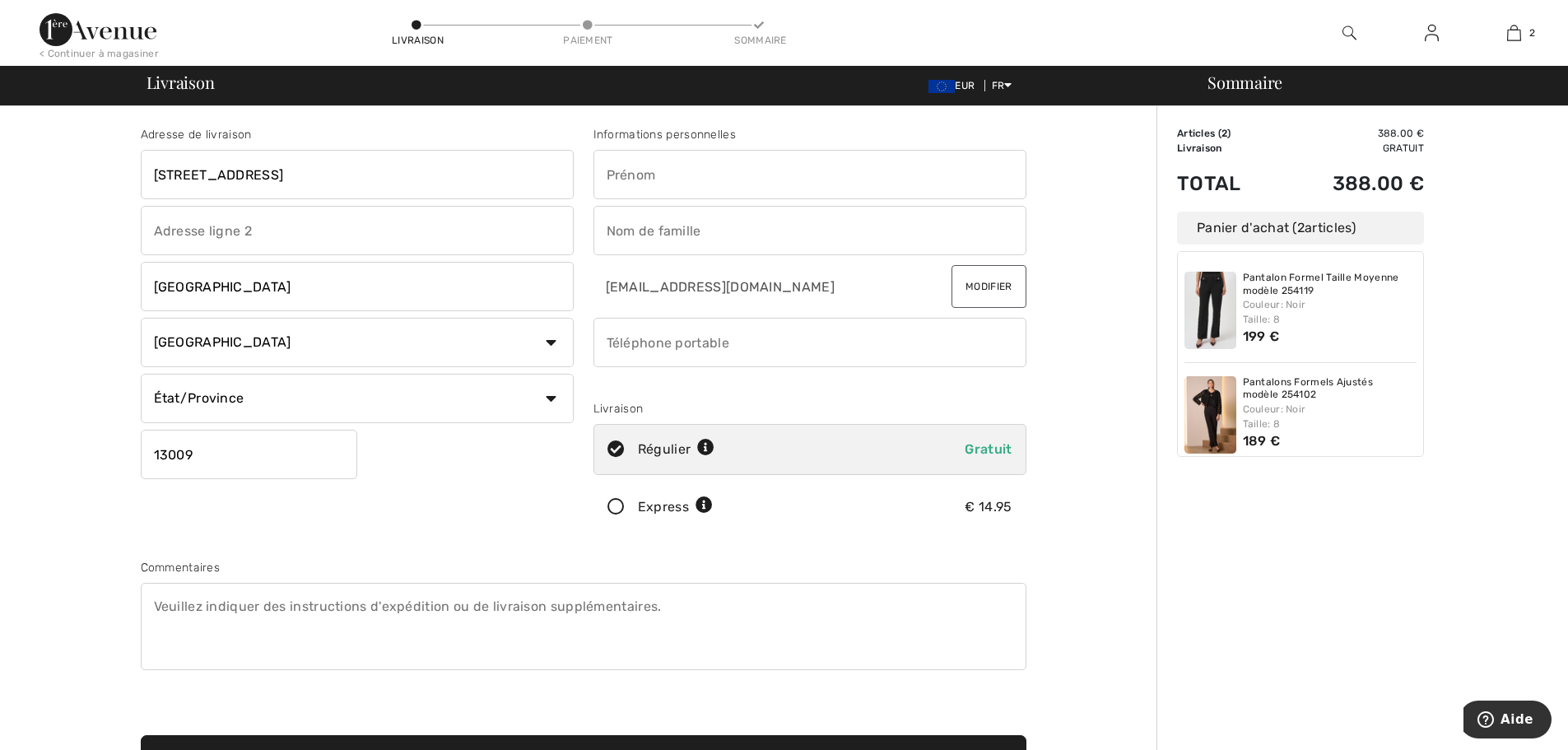
type input "[PERSON_NAME]"
type input "TOSTI"
click at [622, 341] on input "phone" at bounding box center [810, 342] width 433 height 49
type input "0624912445"
click at [265, 411] on input "text" at bounding box center [357, 398] width 433 height 49
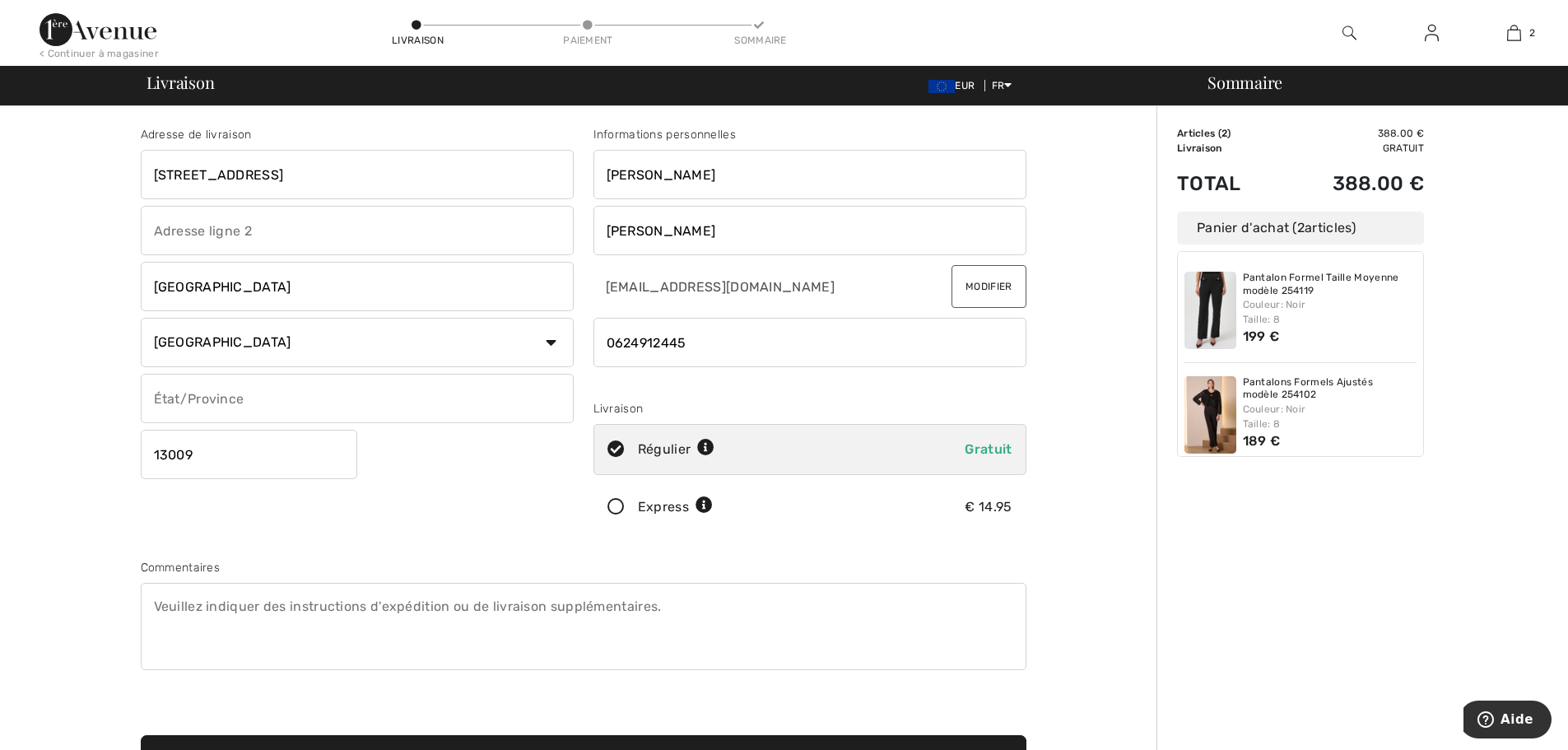
type input "Bouches-du-Rhône"
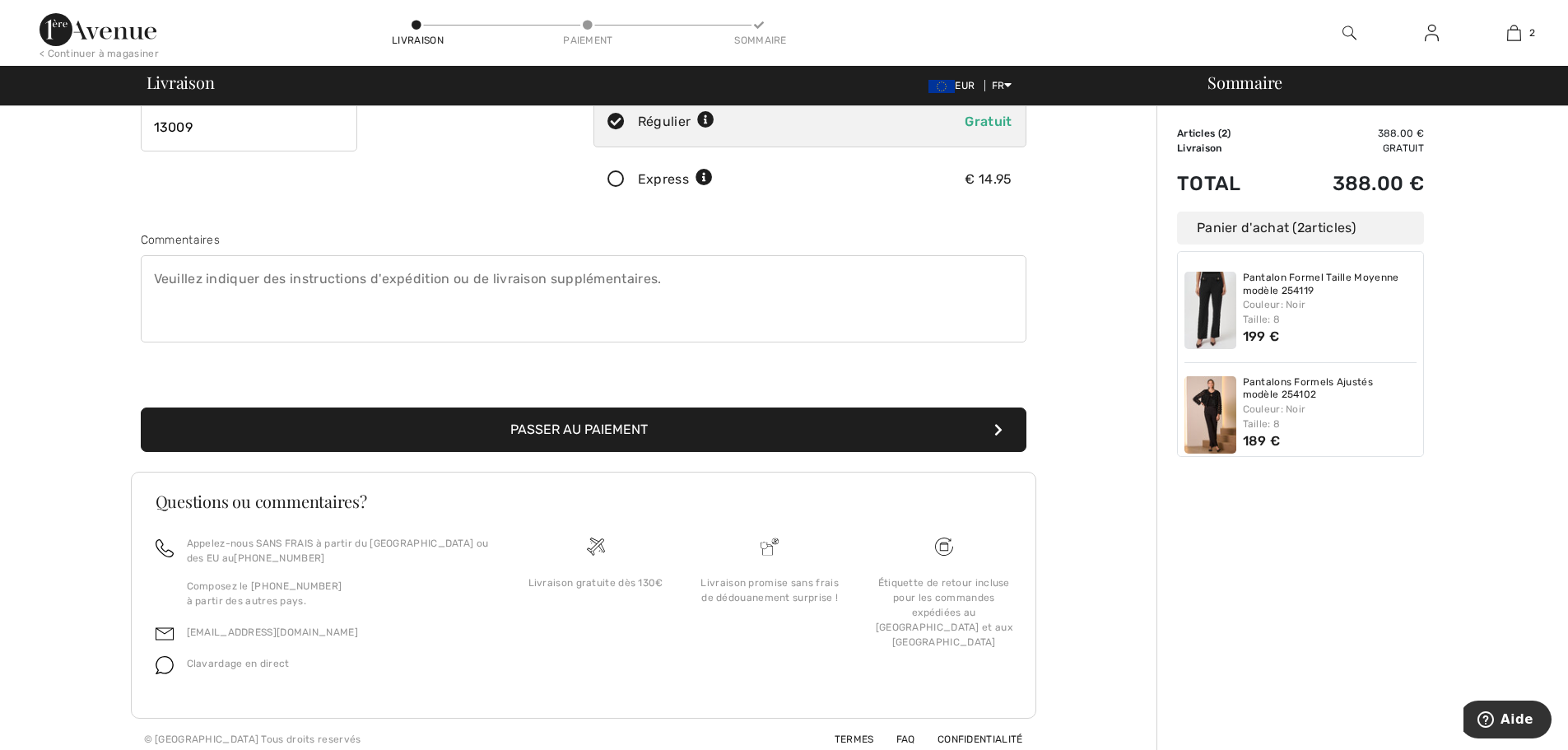
scroll to position [329, 0]
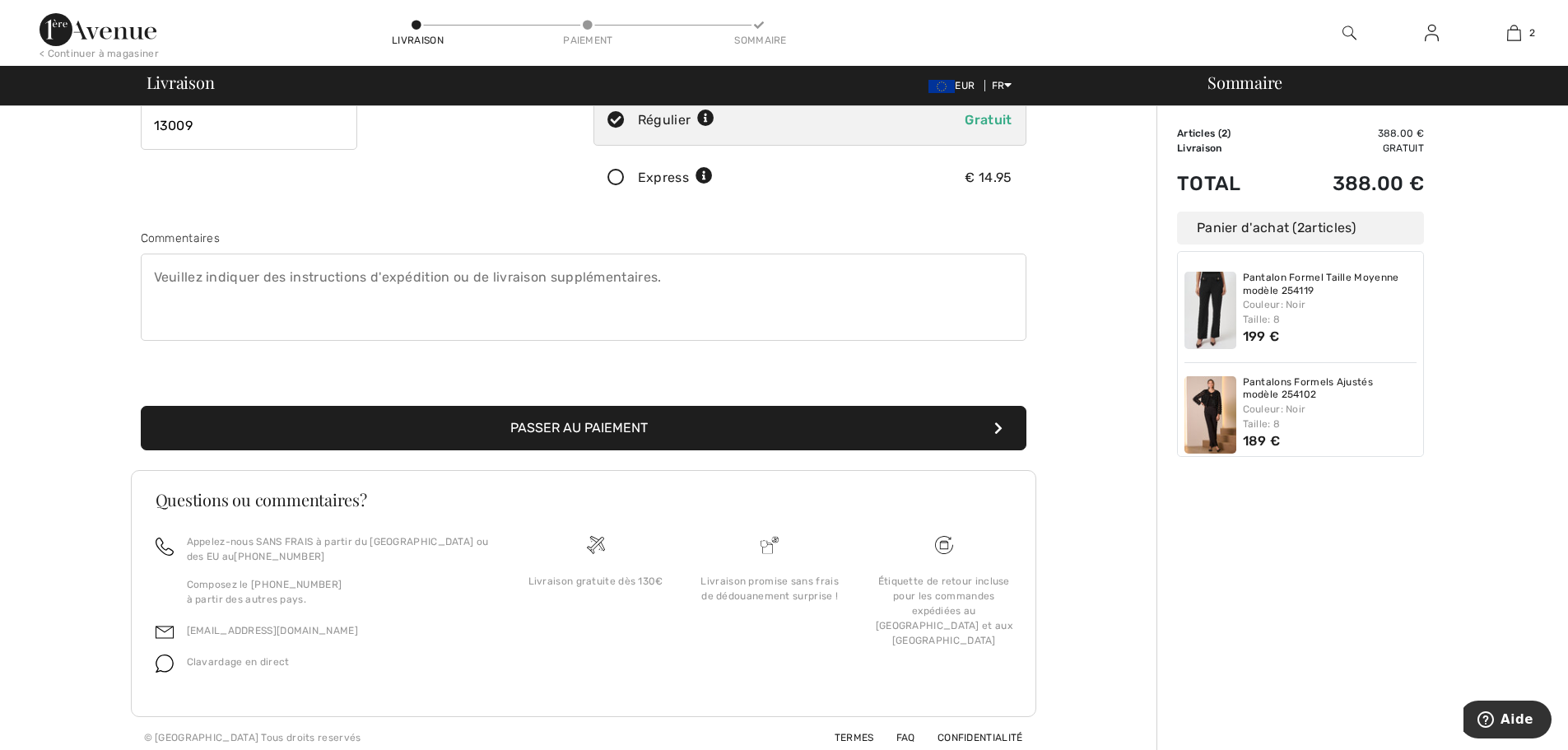
click at [599, 427] on button "Passer au paiement" at bounding box center [583, 428] width 886 height 44
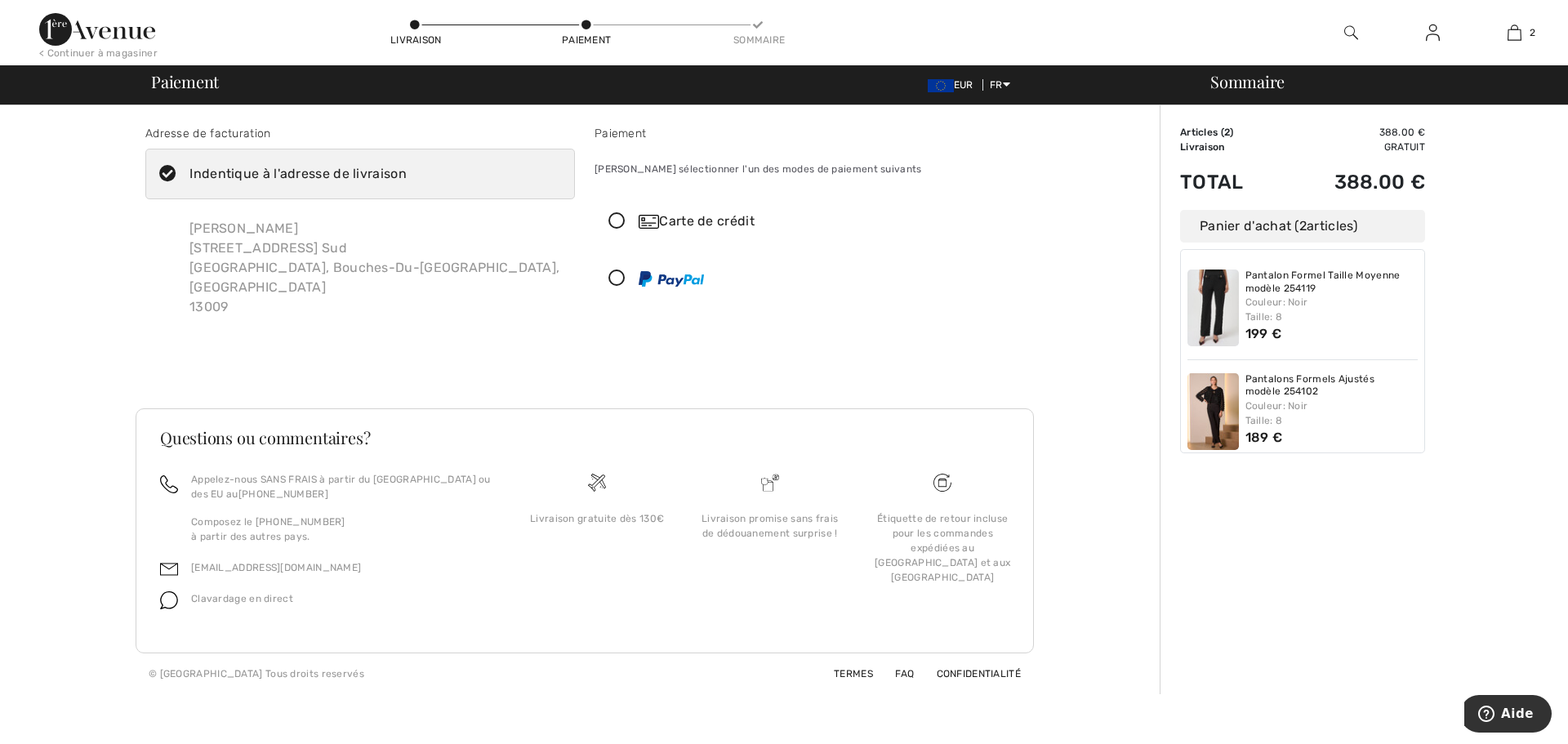
click at [619, 222] on icon at bounding box center [617, 222] width 43 height 17
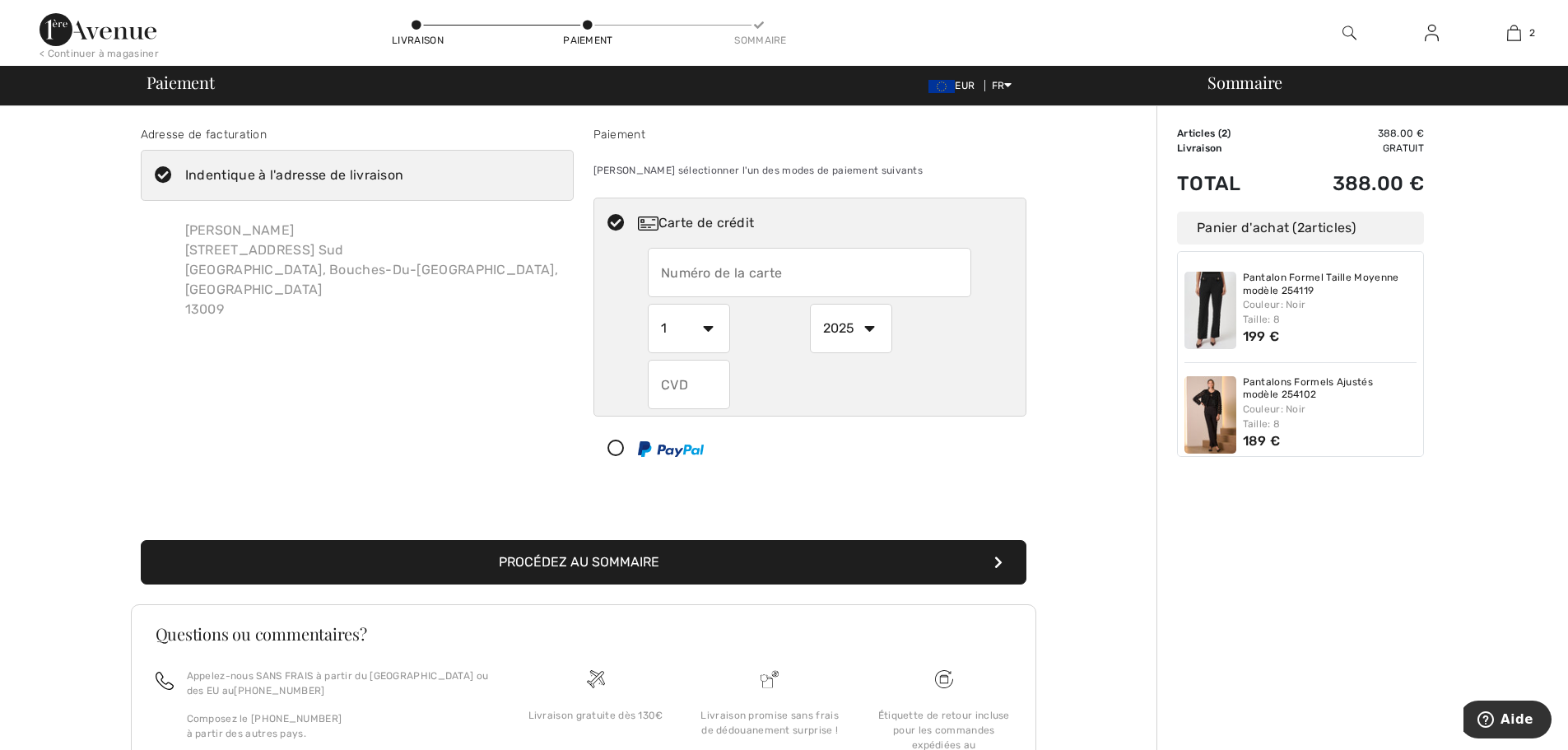
click at [655, 272] on input "text" at bounding box center [809, 272] width 323 height 49
type input "[CREDIT_CARD_NUMBER]"
click at [697, 321] on select "1 2 3 4 5 6 7 8 9 10 11 12" at bounding box center [688, 328] width 82 height 49
click at [941, 369] on div at bounding box center [809, 384] width 323 height 49
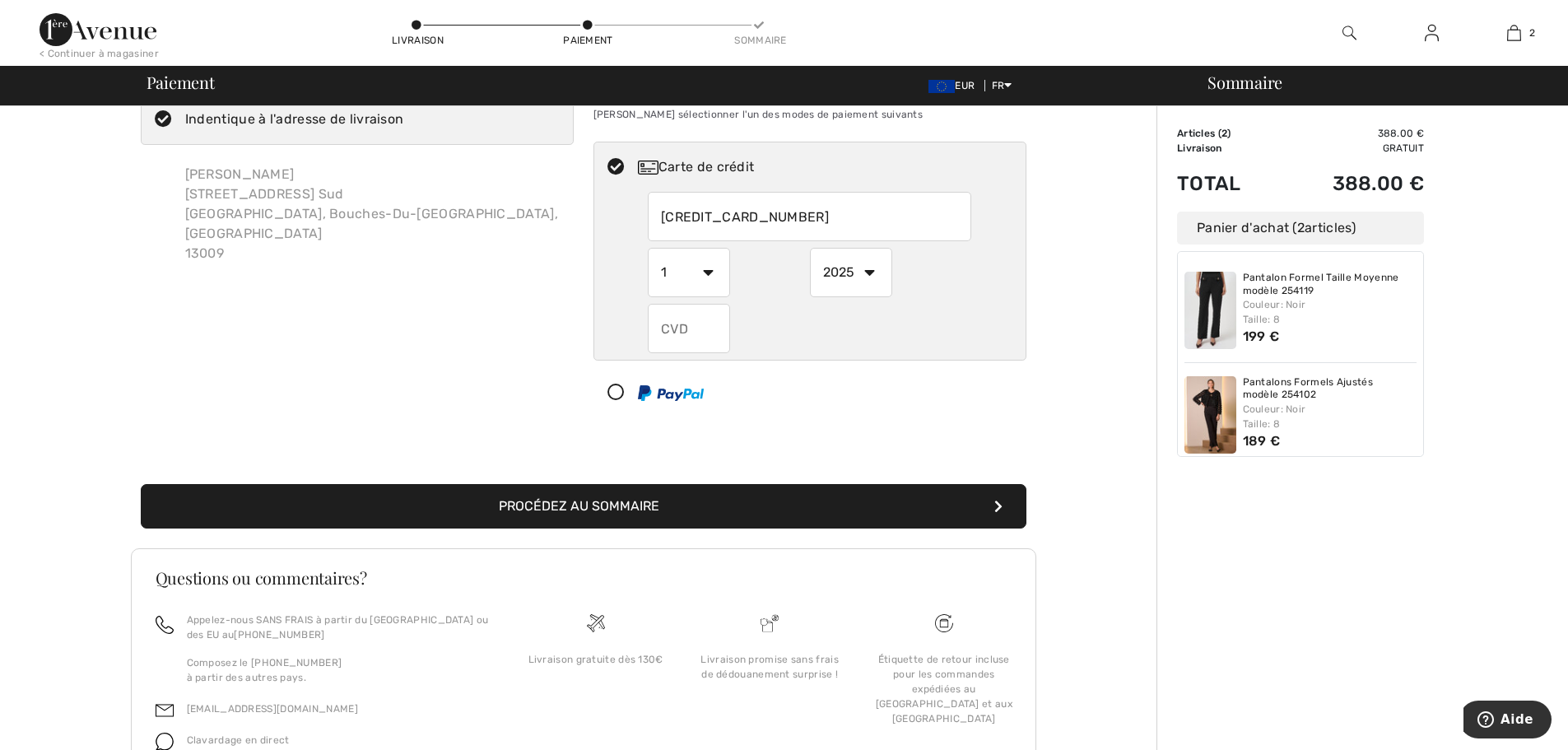
scroll to position [142, 0]
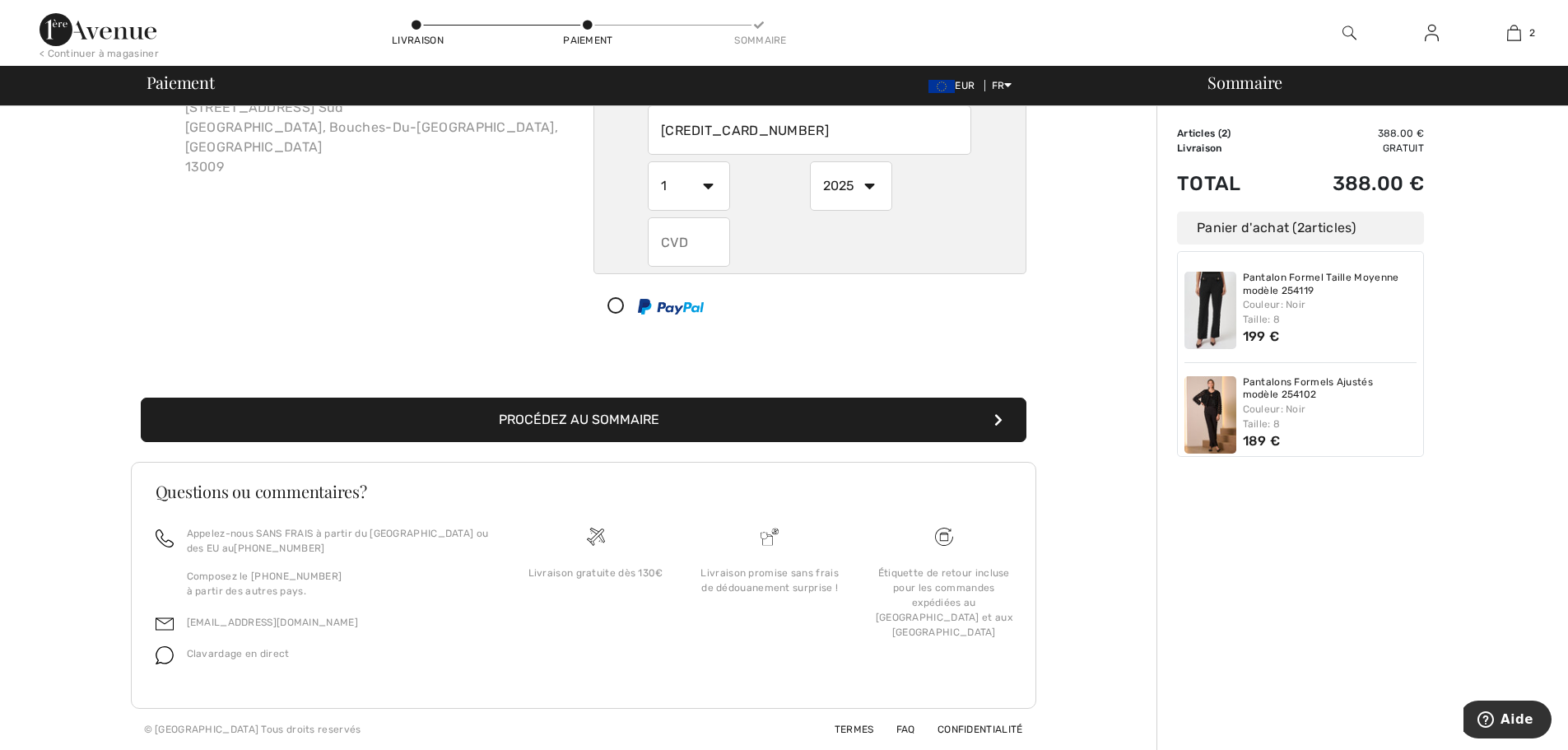
click at [704, 182] on select "1 2 3 4 5 6 7 8 9 10 11 12" at bounding box center [688, 186] width 82 height 49
select select "9"
click at [647, 162] on select "1 2 3 4 5 6 7 8 9 10 11 12" at bounding box center [688, 186] width 82 height 49
click at [871, 189] on select "2025 2026 2027 2028 2029 2030 2031 2032 2033 2034 2035" at bounding box center [851, 186] width 82 height 49
select select "2028"
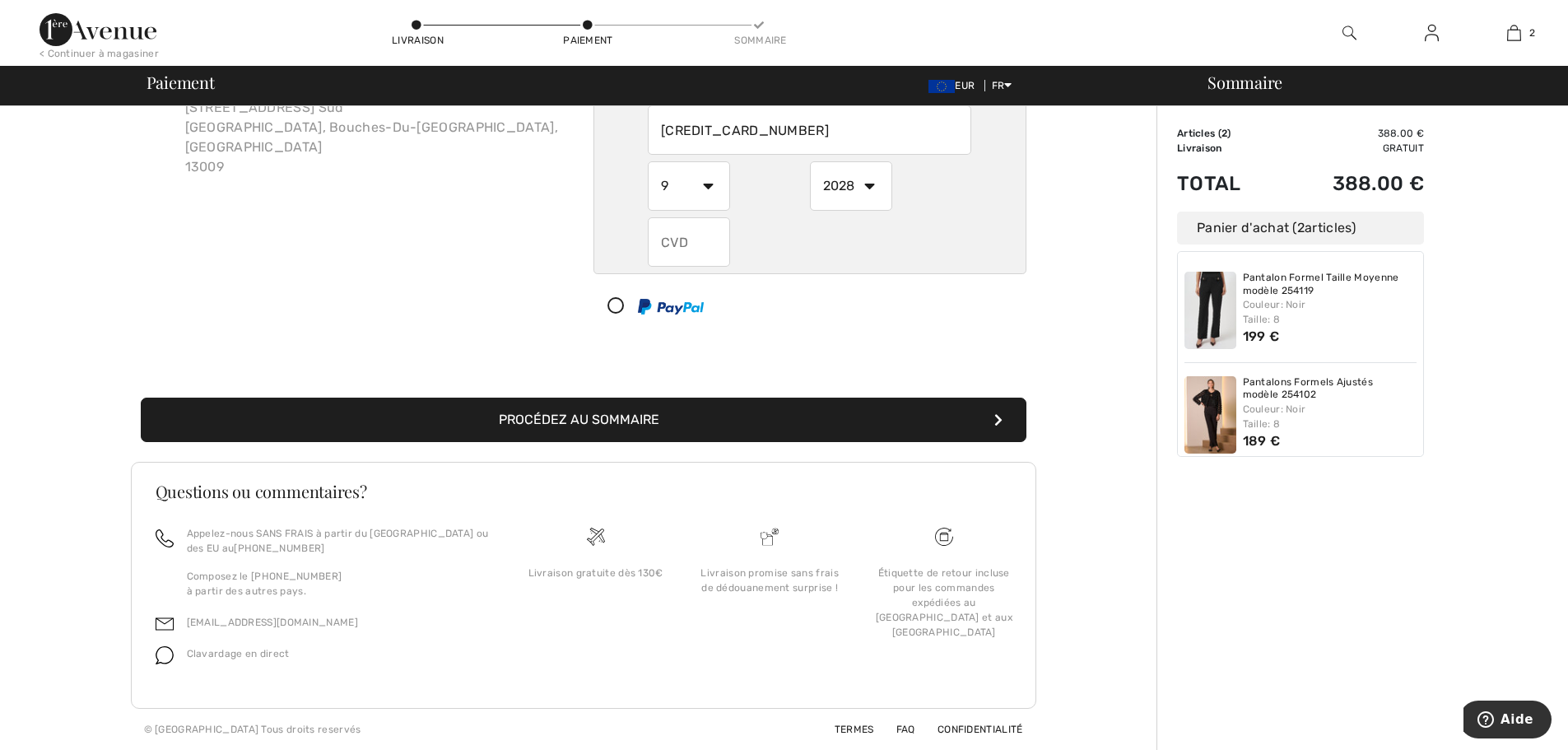
click at [810, 162] on select "2025 2026 2027 2028 2029 2030 2031 2032 2033 2034 2035" at bounding box center [851, 186] width 82 height 49
click at [695, 251] on input "text" at bounding box center [688, 242] width 82 height 49
type input "086"
click at [1119, 544] on div "Adresse de facturation Indentique à l'adresse de livraison [PERSON_NAME] [STREE…" at bounding box center [583, 357] width 1146 height 786
click at [616, 412] on button "Procédez au sommaire" at bounding box center [583, 419] width 886 height 44
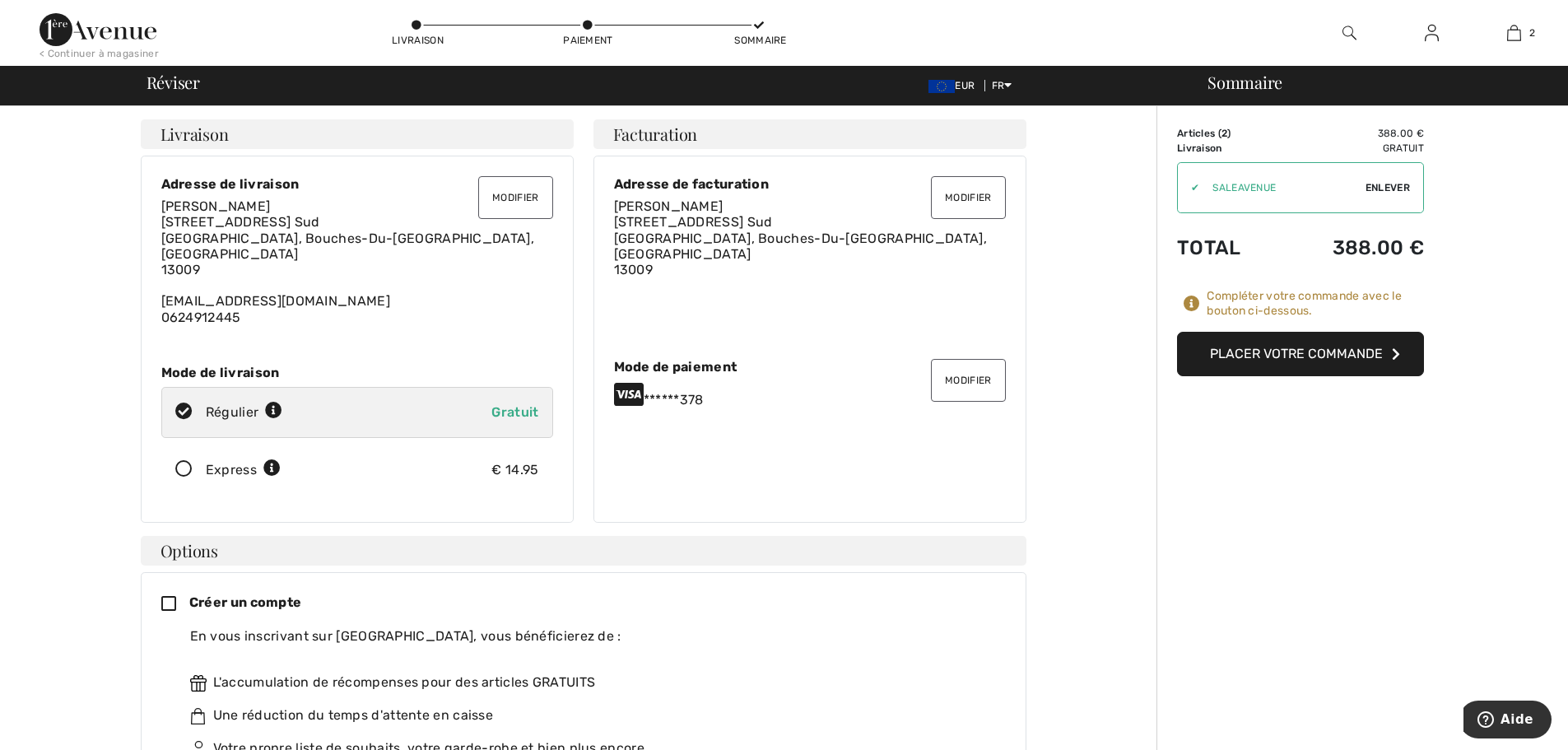
click at [1276, 350] on button "Placer votre commande" at bounding box center [1301, 353] width 247 height 44
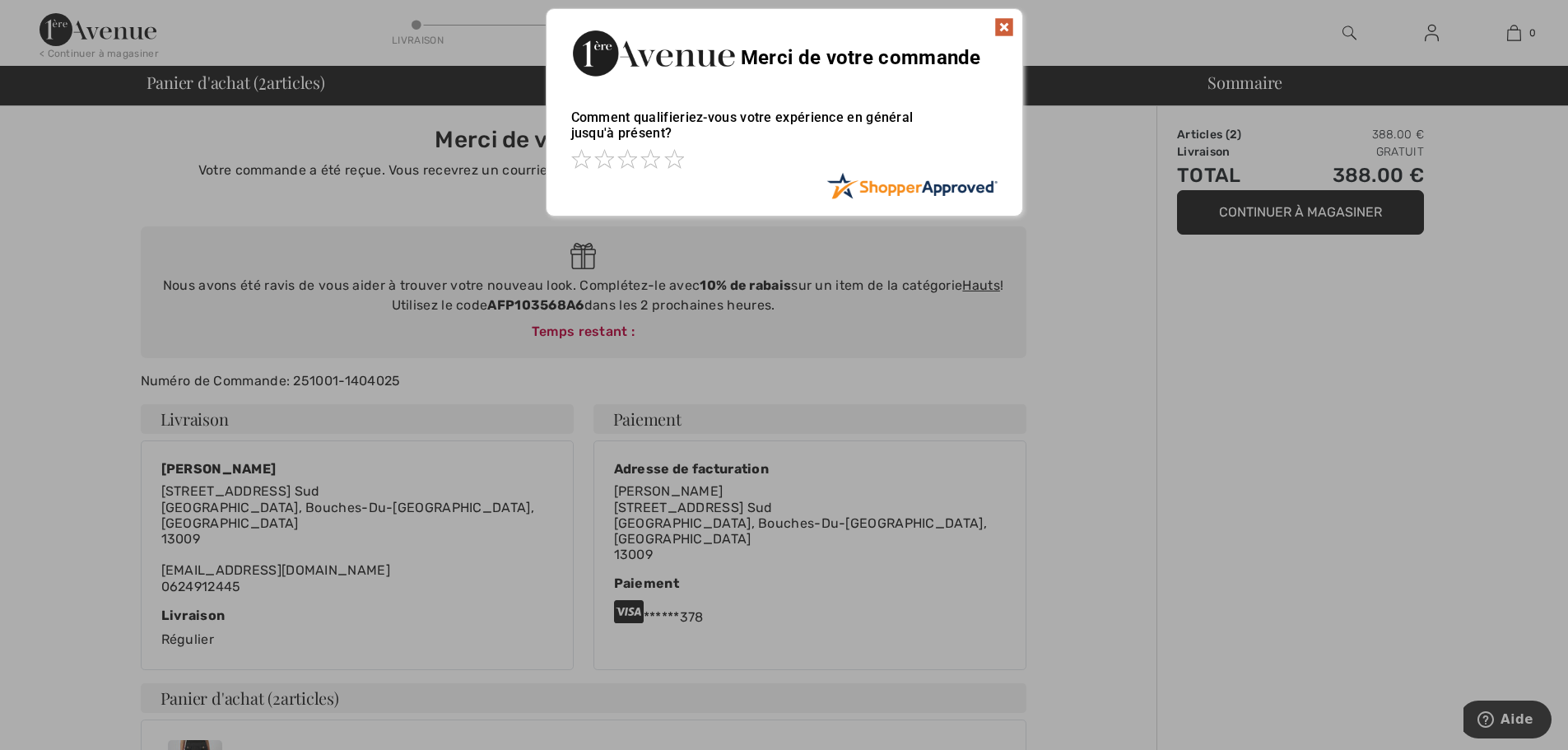
click at [1000, 33] on img at bounding box center [1004, 28] width 20 height 20
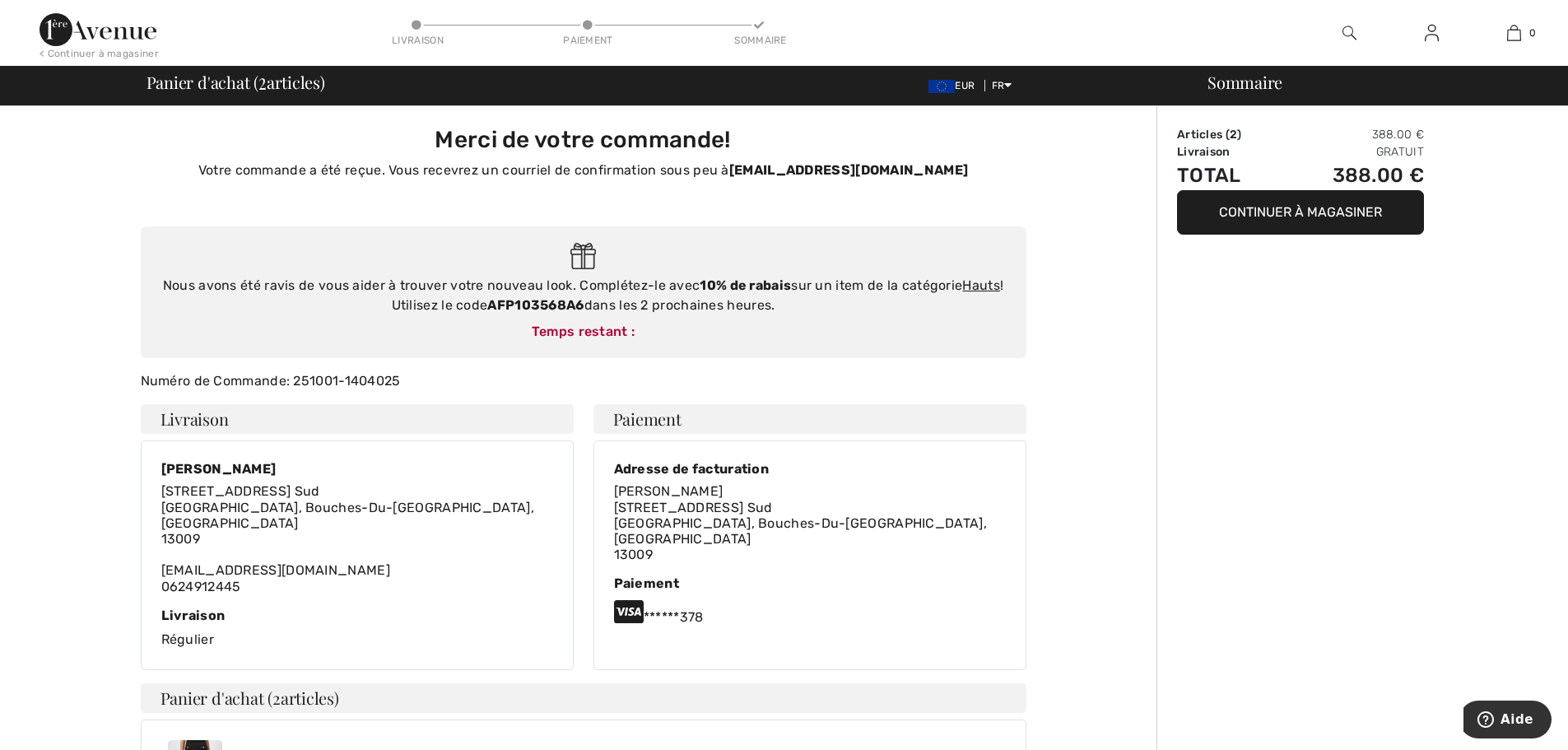
click at [1291, 206] on button "Continuer à magasiner" at bounding box center [1301, 212] width 247 height 44
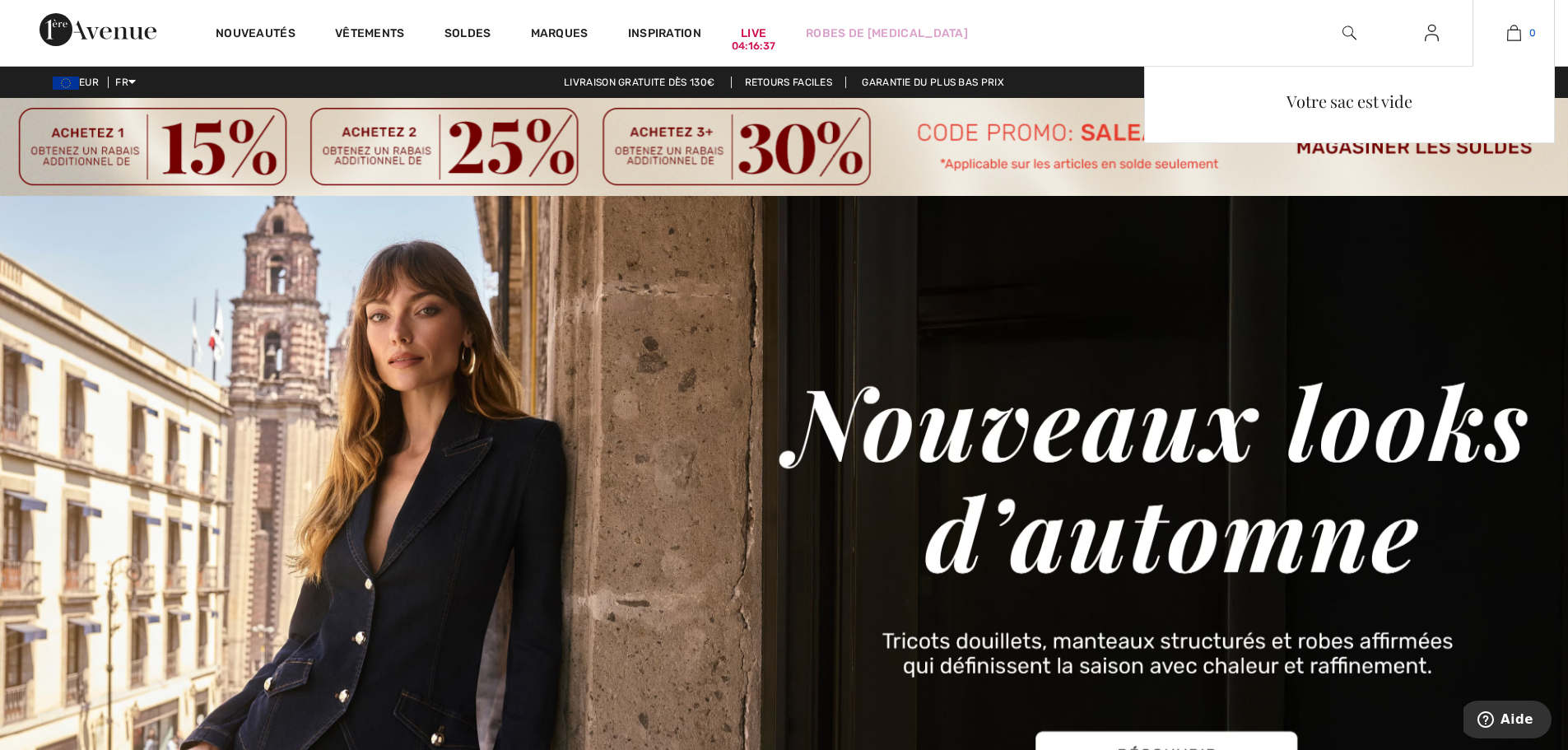
click at [1514, 35] on img at bounding box center [1514, 33] width 14 height 20
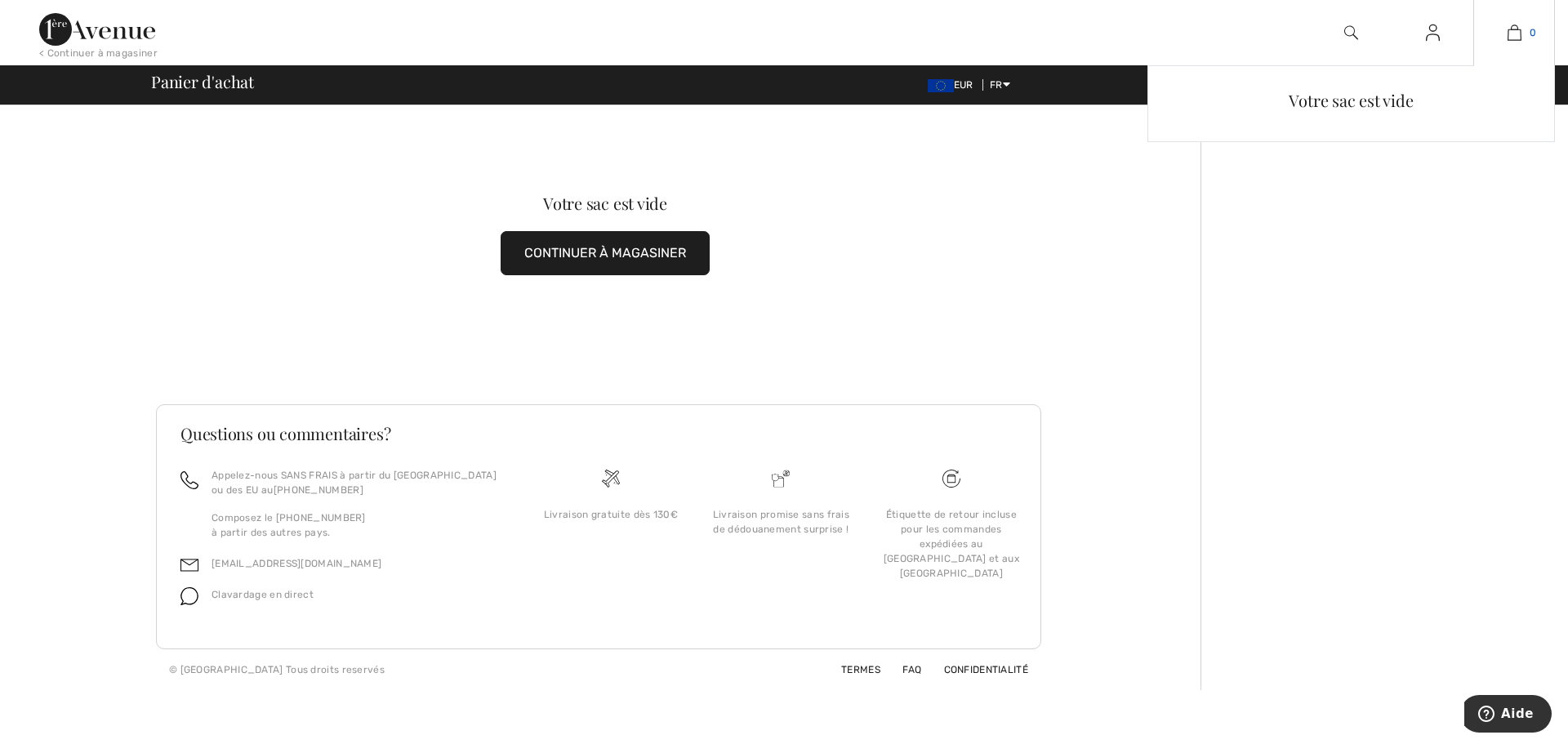
click at [1519, 31] on img at bounding box center [1514, 33] width 14 height 20
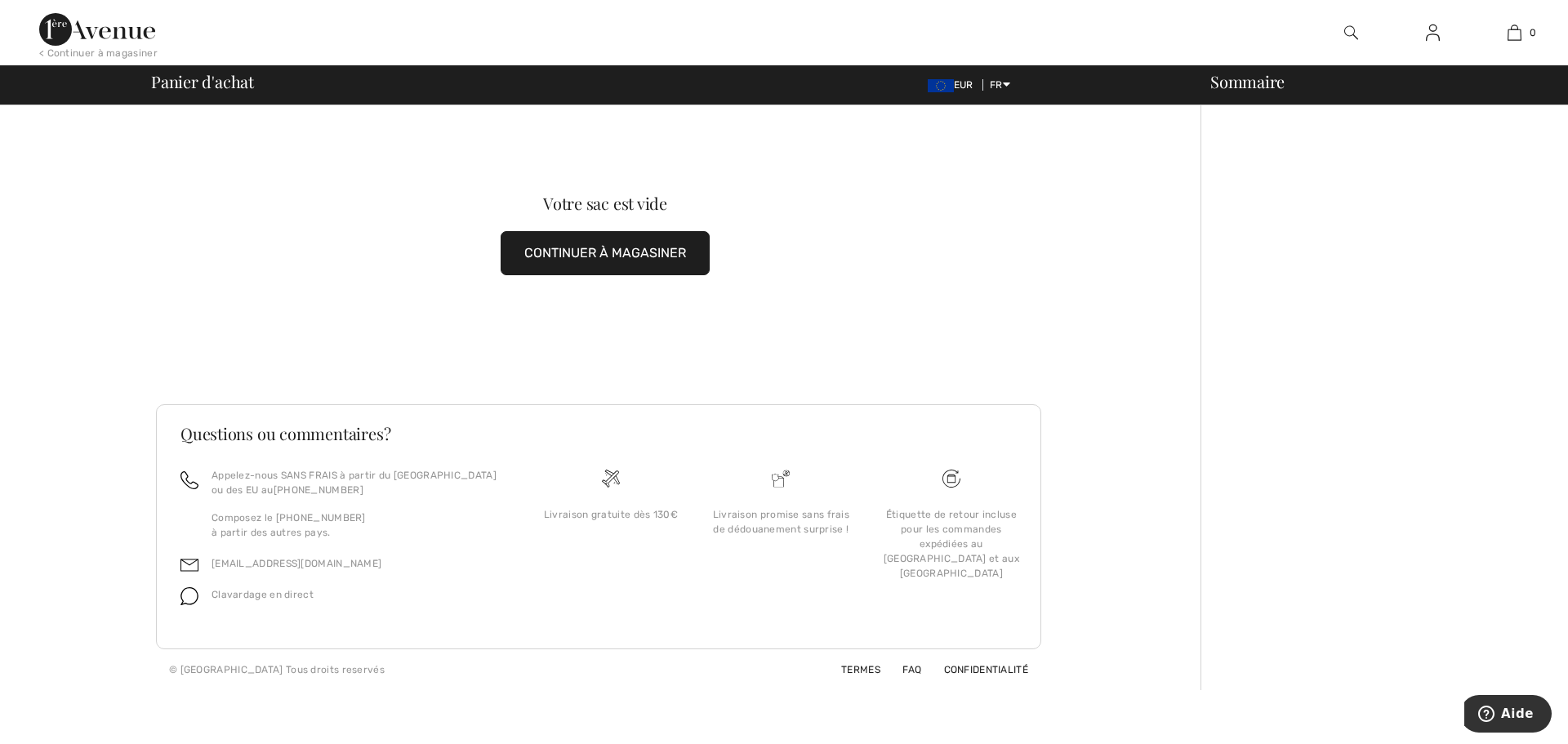
click at [1353, 34] on img at bounding box center [1351, 33] width 14 height 20
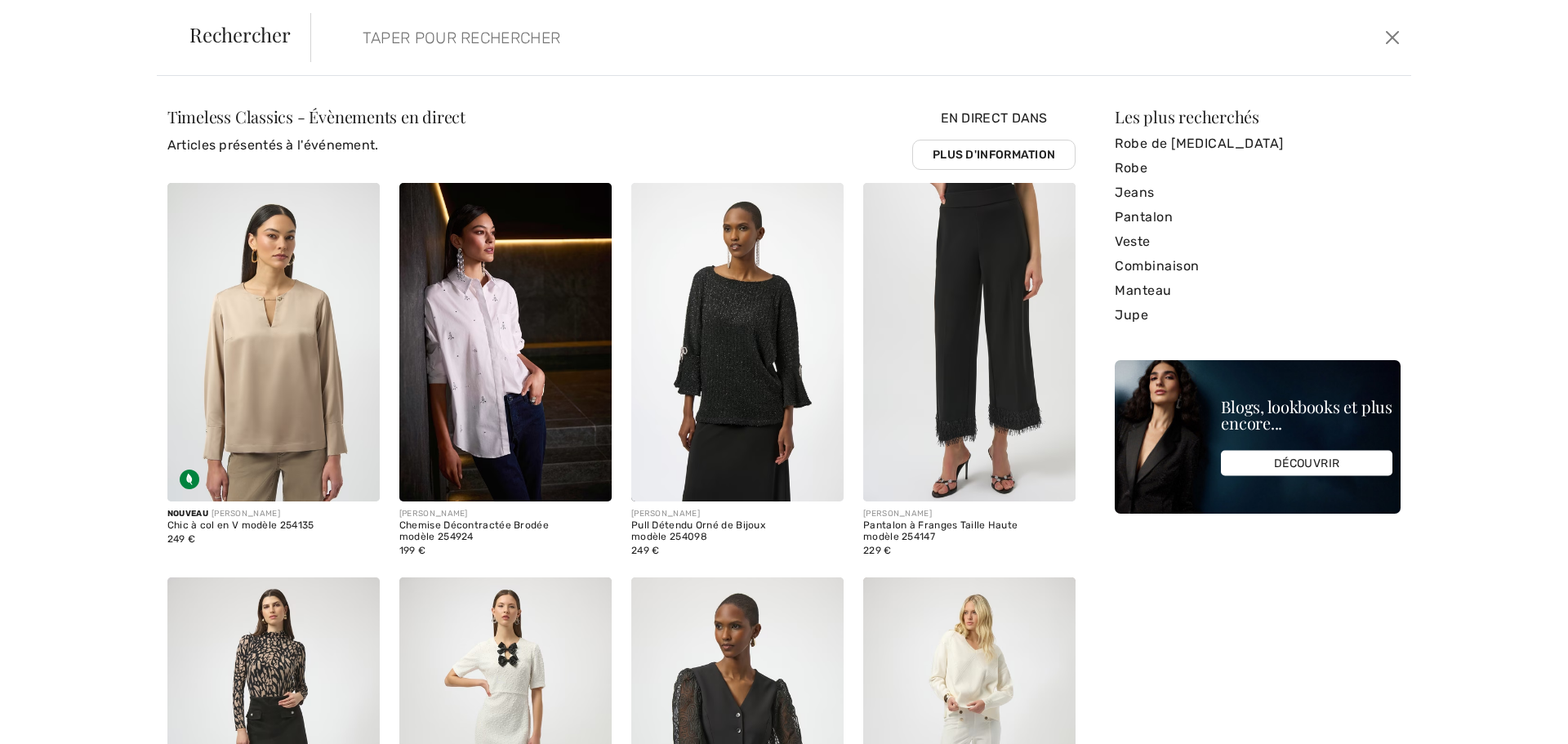
click at [387, 41] on input "search" at bounding box center [736, 37] width 773 height 49
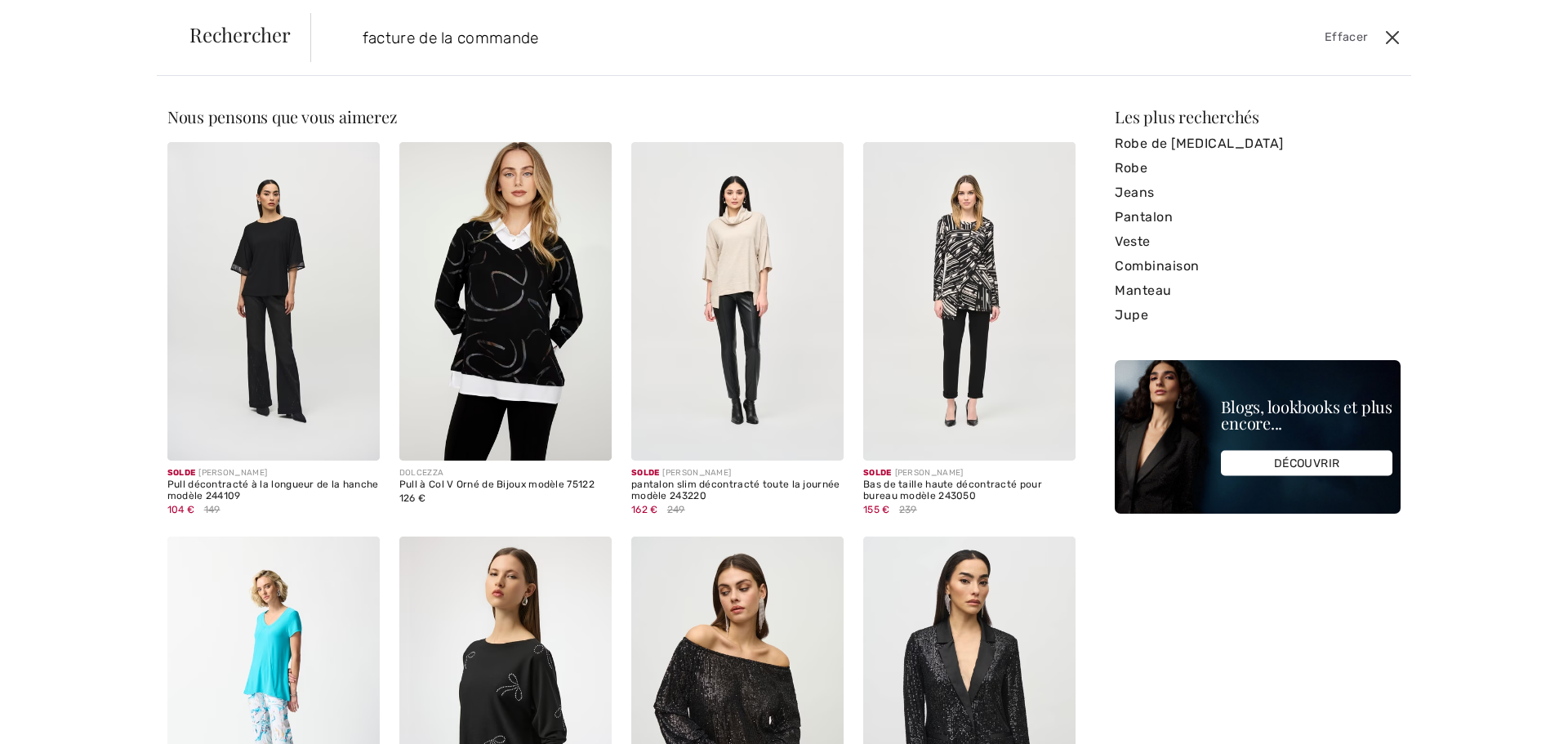
type input "facture de la commande"
click at [1393, 34] on button "Ferme" at bounding box center [1393, 38] width 25 height 26
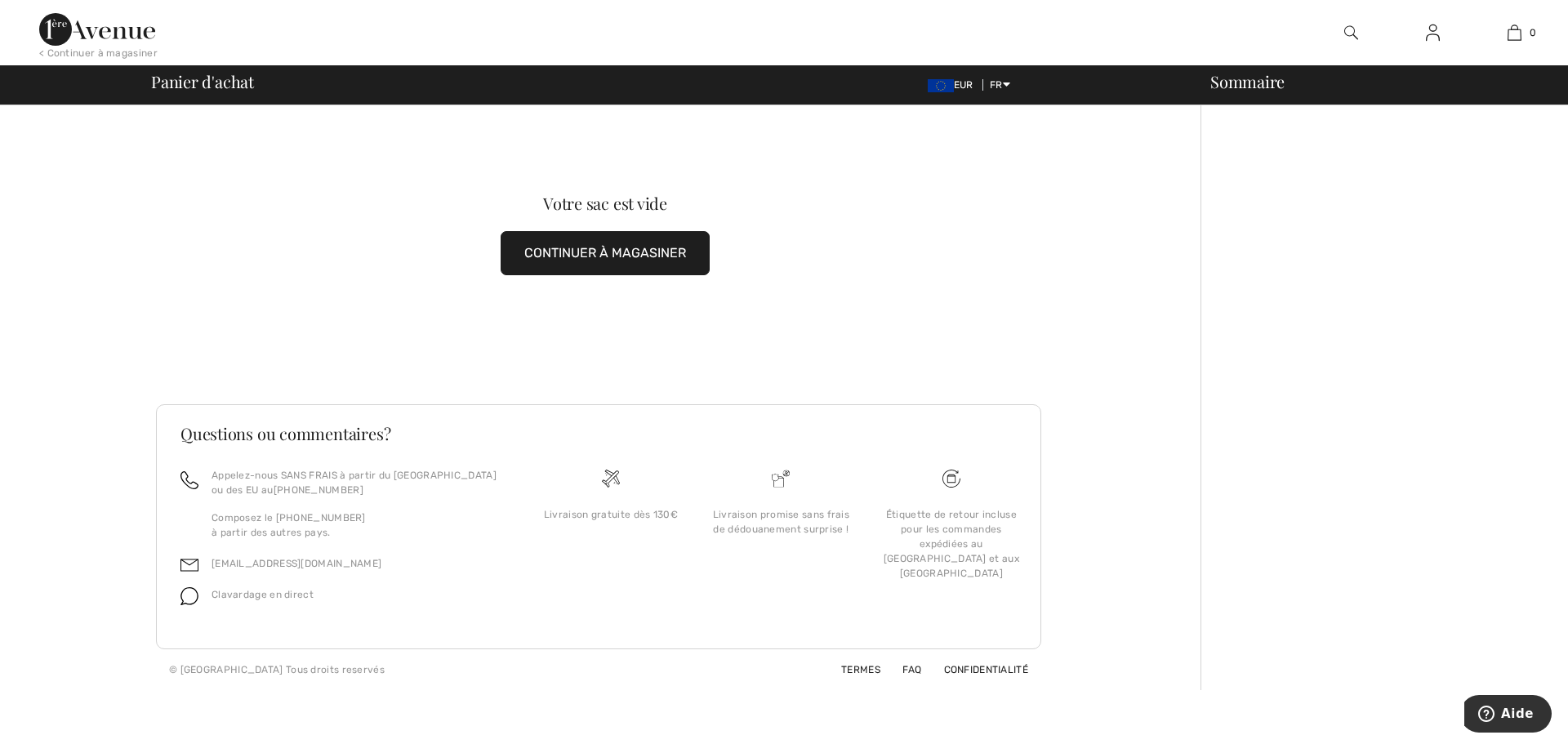
click at [207, 90] on span "Panier d'achat" at bounding box center [203, 82] width 102 height 17
click at [269, 91] on div "Panier d'achat EUR FR English Français" at bounding box center [600, 85] width 898 height 23
click at [1003, 132] on link "Français" at bounding box center [1048, 135] width 102 height 25
click at [1354, 30] on img at bounding box center [1351, 33] width 14 height 20
